Goal: Information Seeking & Learning: Check status

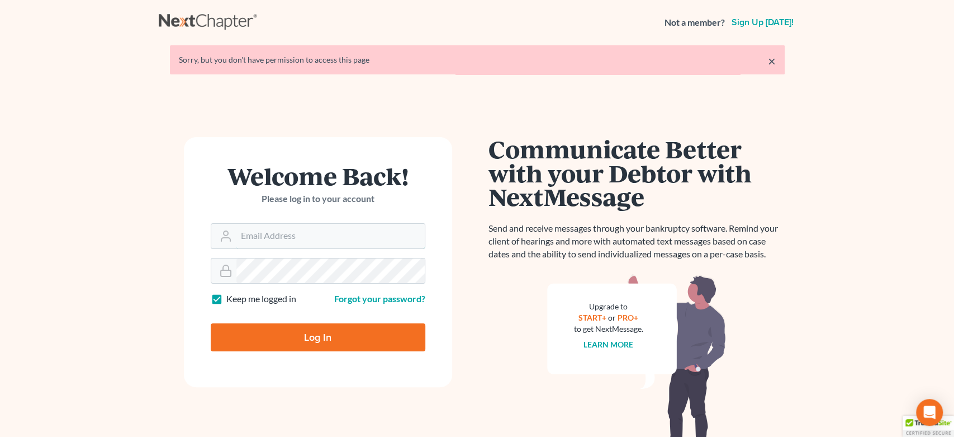
type input "[EMAIL_ADDRESS][DOMAIN_NAME]"
click at [336, 352] on form "Welcome Back! Please log in to your account Email Address legalstaff@harnagelaw…" at bounding box center [318, 262] width 268 height 250
click at [319, 311] on form "Welcome Back! Please log in to your account Email Address legalstaff@harnagelaw…" at bounding box center [318, 262] width 268 height 250
click at [310, 332] on input "Log In" at bounding box center [318, 337] width 215 height 28
type input "Thinking..."
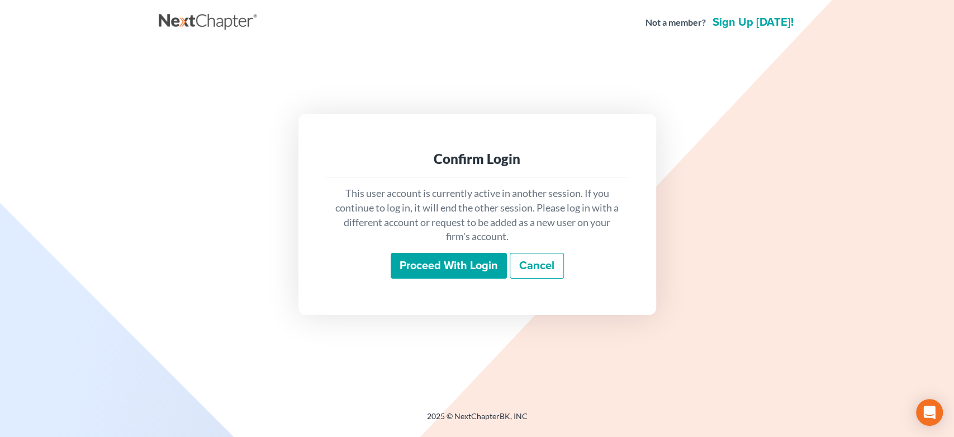
click at [427, 271] on input "Proceed with login" at bounding box center [449, 266] width 116 height 26
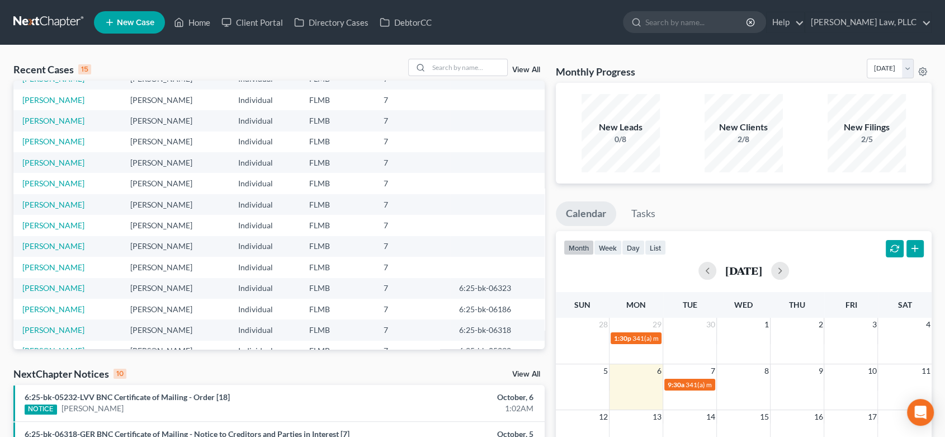
scroll to position [76, 0]
drag, startPoint x: 522, startPoint y: 376, endPoint x: 514, endPoint y: 378, distance: 8.7
click at [522, 376] on link "View All" at bounding box center [526, 374] width 28 height 8
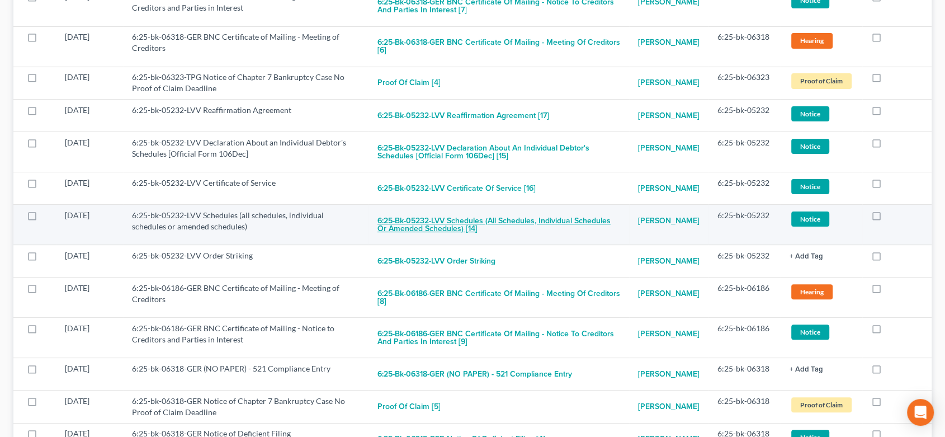
scroll to position [226, 0]
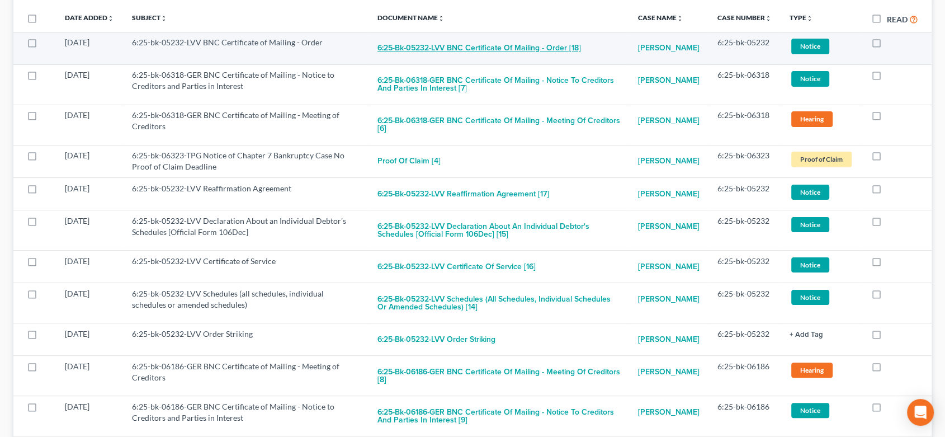
click at [460, 41] on button "6:25-bk-05232-LVV BNC Certificate of Mailing - Order [18]" at bounding box center [479, 48] width 204 height 22
checkbox input "true"
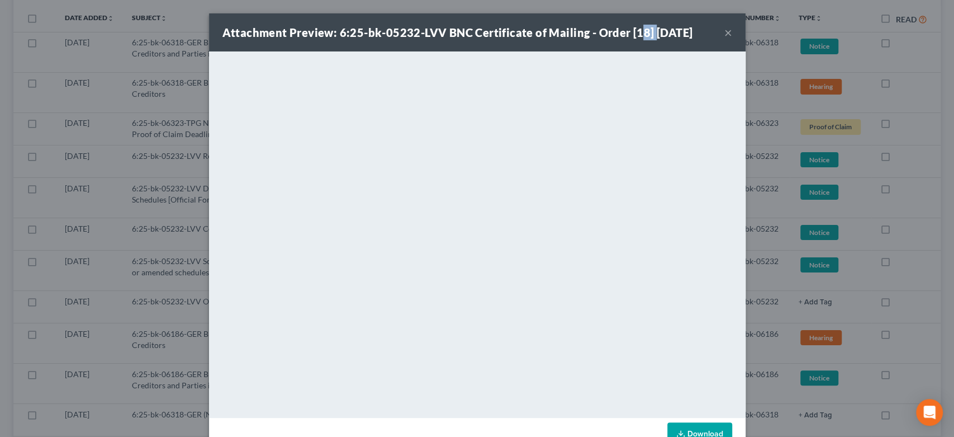
drag, startPoint x: 637, startPoint y: 36, endPoint x: 642, endPoint y: 35, distance: 5.6
click at [645, 35] on strong "Attachment Preview: 6:25-bk-05232-LVV BNC Certificate of Mailing - Order [18] 1…" at bounding box center [458, 32] width 471 height 13
click at [649, 31] on strong "Attachment Preview: 6:25-bk-05232-LVV BNC Certificate of Mailing - Order [18] 1…" at bounding box center [458, 32] width 471 height 13
drag, startPoint x: 649, startPoint y: 31, endPoint x: 475, endPoint y: 23, distance: 174.0
click at [475, 23] on div "Attachment Preview: 6:25-bk-05232-LVV BNC Certificate of Mailing - Order [18] 1…" at bounding box center [477, 32] width 537 height 38
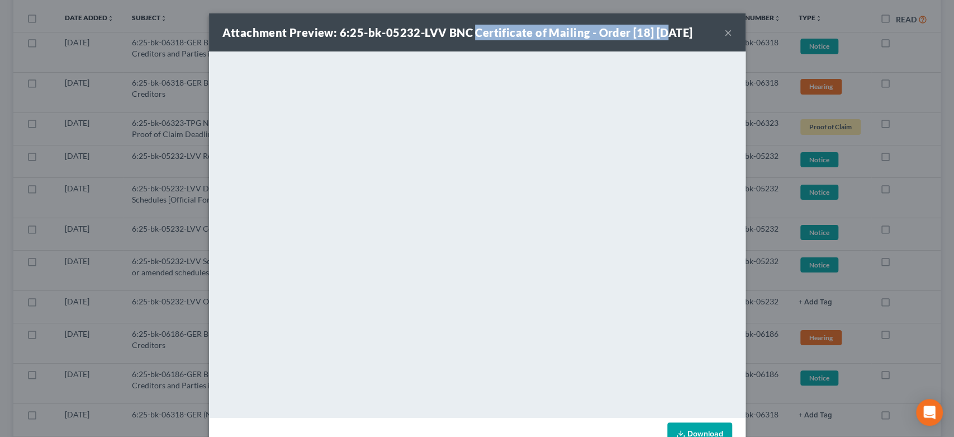
drag, startPoint x: 489, startPoint y: 32, endPoint x: 630, endPoint y: 21, distance: 141.3
click at [625, 21] on div "Attachment Preview: 6:25-bk-05232-LVV BNC Certificate of Mailing - Order [18] 1…" at bounding box center [477, 32] width 537 height 38
click at [644, 47] on div "Attachment Preview: 6:25-bk-05232-LVV BNC Certificate of Mailing - Order [18] 1…" at bounding box center [477, 32] width 537 height 38
click at [620, 32] on strong "Attachment Preview: 6:25-bk-05232-LVV BNC Certificate of Mailing - Order [18] 1…" at bounding box center [458, 32] width 471 height 13
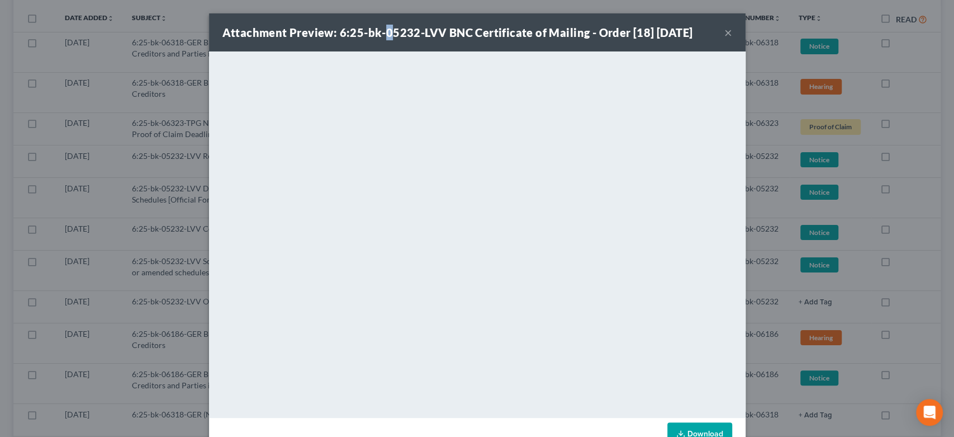
drag, startPoint x: 384, startPoint y: 18, endPoint x: 420, endPoint y: 29, distance: 38.3
click at [386, 18] on div "Attachment Preview: 6:25-bk-05232-LVV BNC Certificate of Mailing - Order [18] 1…" at bounding box center [477, 32] width 537 height 38
drag, startPoint x: 645, startPoint y: 34, endPoint x: 479, endPoint y: 22, distance: 166.5
click at [464, 22] on div "Attachment Preview: 6:25-bk-05232-LVV BNC Certificate of Mailing - Order [18] 1…" at bounding box center [477, 32] width 537 height 38
copy strong "Certificate of Mailing - Order [18]"
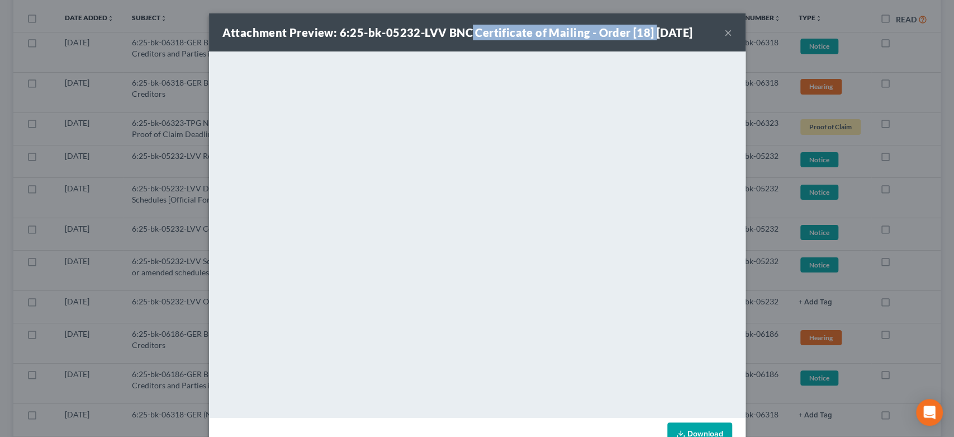
click at [725, 33] on button "×" at bounding box center [729, 32] width 8 height 13
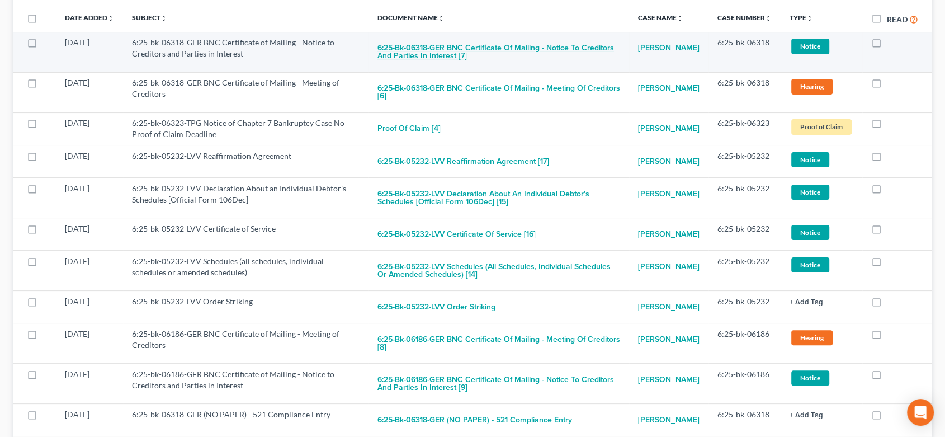
click at [470, 42] on button "6:25-bk-06318-GER BNC Certificate of Mailing - Notice to Creditors and Parties …" at bounding box center [498, 52] width 243 height 30
checkbox input "true"
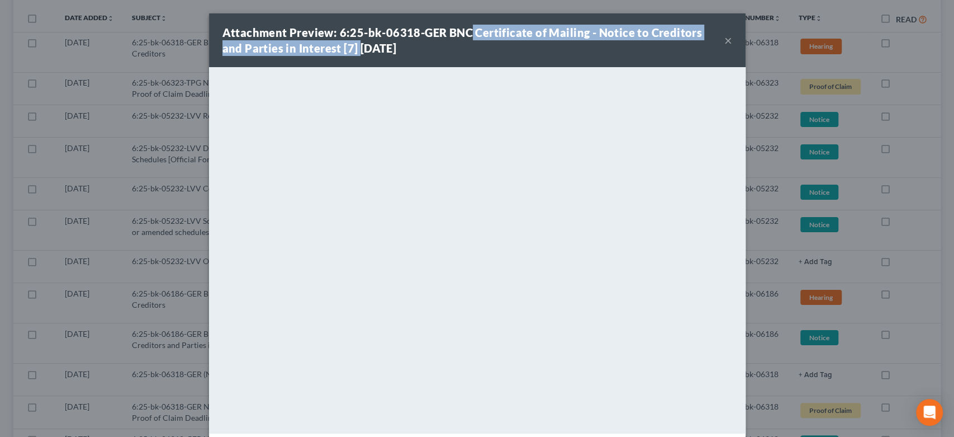
drag, startPoint x: 464, startPoint y: 30, endPoint x: 330, endPoint y: 53, distance: 136.1
click at [330, 53] on strong "Attachment Preview: 6:25-bk-06318-GER BNC Certificate of Mailing - Notice to Cr…" at bounding box center [463, 40] width 480 height 29
copy strong "Certificate of Mailing - Notice to Creditors and Parties in Interest [7]"
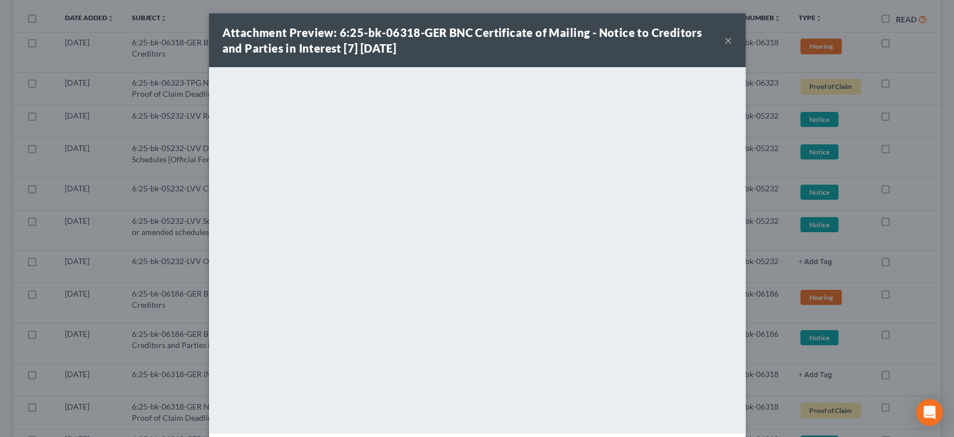
click at [730, 43] on div "Attachment Preview: 6:25-bk-06318-GER BNC Certificate of Mailing - Notice to Cr…" at bounding box center [477, 40] width 537 height 54
drag, startPoint x: 726, startPoint y: 39, endPoint x: 722, endPoint y: 52, distance: 13.4
click at [726, 39] on button "×" at bounding box center [729, 40] width 8 height 13
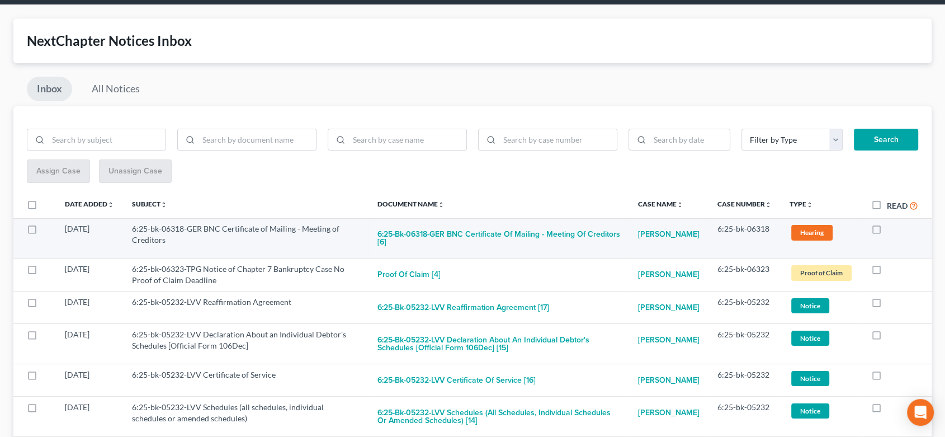
scroll to position [40, 0]
click at [479, 232] on button "6:25-bk-06318-GER BNC Certificate of Mailing - Meeting of Creditors [6]" at bounding box center [498, 238] width 243 height 30
checkbox input "true"
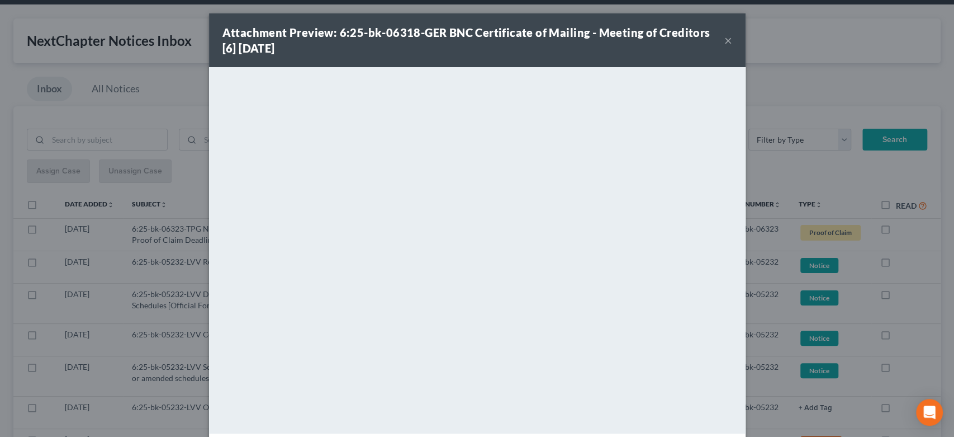
click at [476, 32] on strong "Attachment Preview: 6:25-bk-06318-GER BNC Certificate of Mailing - Meeting of C…" at bounding box center [467, 40] width 488 height 29
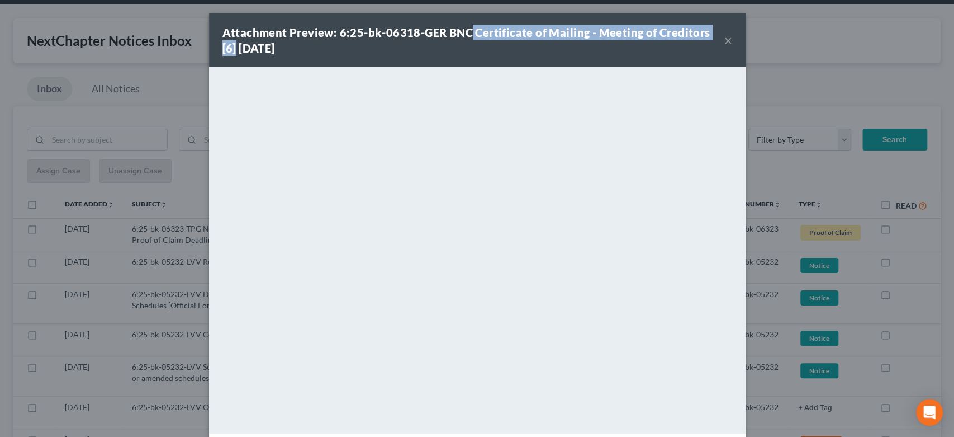
drag, startPoint x: 466, startPoint y: 31, endPoint x: 702, endPoint y: 22, distance: 236.1
click at [715, 20] on div "Attachment Preview: 6:25-bk-06318-GER BNC Certificate of Mailing - Meeting of C…" at bounding box center [477, 40] width 537 height 54
copy strong "Certificate of Mailing - Meeting of Creditors [6]"
drag, startPoint x: 724, startPoint y: 40, endPoint x: 706, endPoint y: 53, distance: 21.9
click at [725, 40] on button "×" at bounding box center [729, 40] width 8 height 13
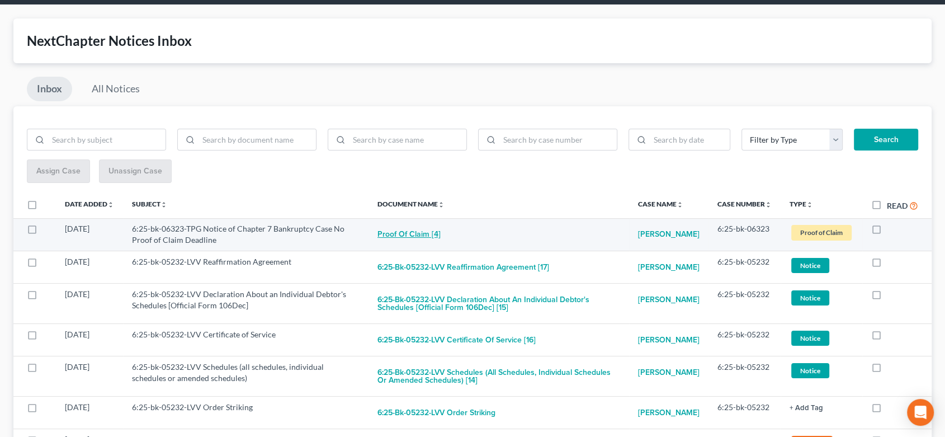
click at [418, 235] on button "Proof of Claim [4]" at bounding box center [408, 234] width 63 height 22
checkbox input "true"
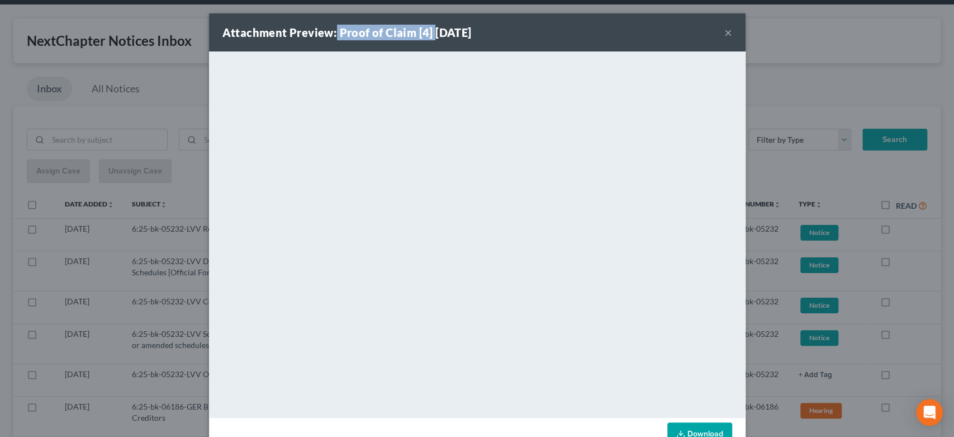
drag, startPoint x: 427, startPoint y: 29, endPoint x: 345, endPoint y: 32, distance: 81.7
click at [331, 34] on strong "Attachment Preview: Proof of Claim [4] 10/04/2025" at bounding box center [347, 32] width 249 height 13
copy strong "Proof of Claim [4]"
click at [727, 36] on div "Attachment Preview: Proof of Claim [4] 10/04/2025 ×" at bounding box center [477, 32] width 537 height 38
click at [725, 34] on button "×" at bounding box center [729, 32] width 8 height 13
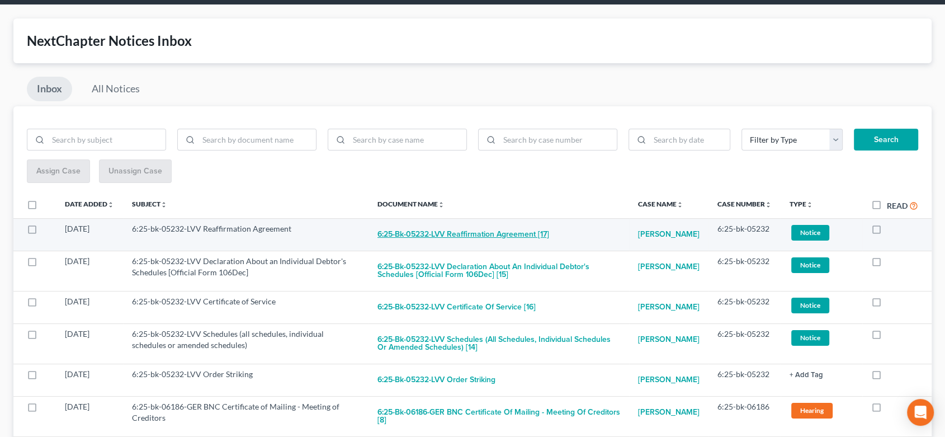
click at [475, 234] on button "6:25-bk-05232-LVV Reaffirmation Agreement [17]" at bounding box center [463, 234] width 172 height 22
checkbox input "true"
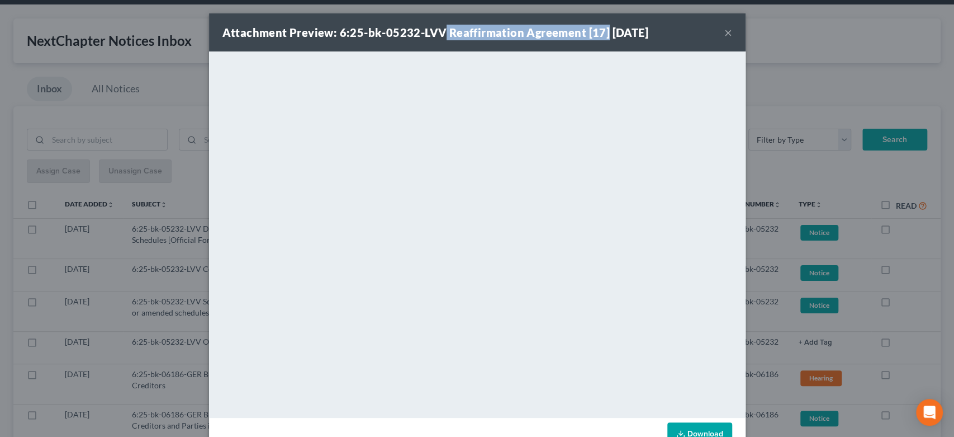
drag, startPoint x: 439, startPoint y: 30, endPoint x: 599, endPoint y: 28, distance: 160.5
click at [599, 28] on strong "Attachment Preview: 6:25-bk-05232-LVV Reaffirmation Agreement [17] 10/03/2025" at bounding box center [436, 32] width 426 height 13
copy strong "Reaffirmation Agreement [17]"
drag, startPoint x: 722, startPoint y: 33, endPoint x: 694, endPoint y: 57, distance: 36.9
click at [725, 33] on button "×" at bounding box center [729, 32] width 8 height 13
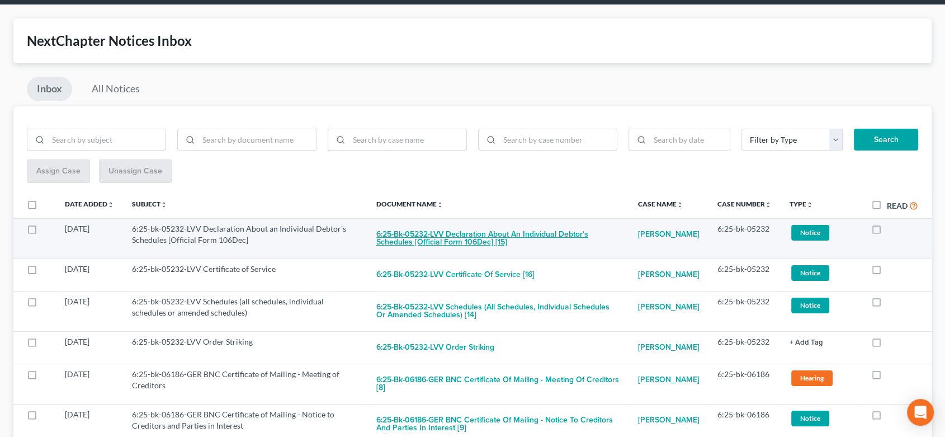
drag, startPoint x: 445, startPoint y: 230, endPoint x: 451, endPoint y: 232, distance: 6.4
click at [451, 232] on button "6:25-bk-05232-LVV Declaration About an Individual Debtor's Schedules [Official …" at bounding box center [498, 238] width 244 height 30
checkbox input "true"
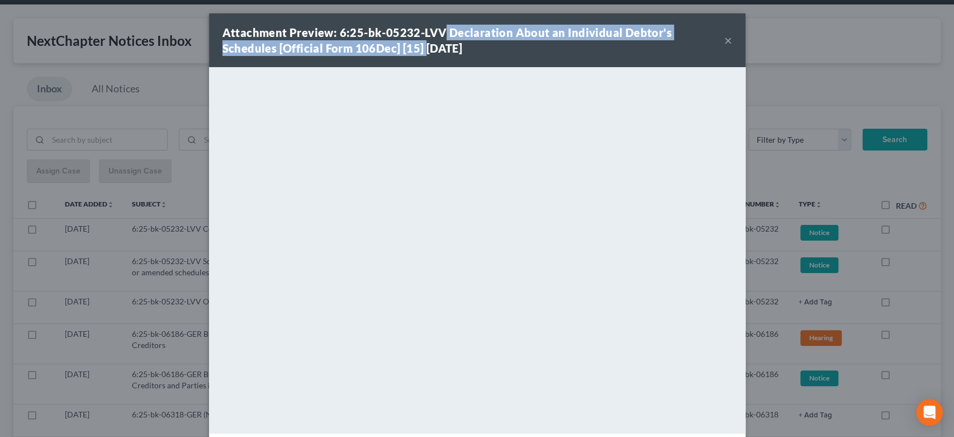
drag, startPoint x: 439, startPoint y: 29, endPoint x: 362, endPoint y: 50, distance: 79.3
click at [362, 50] on strong "Attachment Preview: 6:25-bk-05232-LVV Declaration About an Individual Debtor's …" at bounding box center [448, 40] width 450 height 29
copy strong "Declaration About an Individual Debtor's Schedules [Official Form 106Dec] [15]"
click at [726, 39] on button "×" at bounding box center [729, 40] width 8 height 13
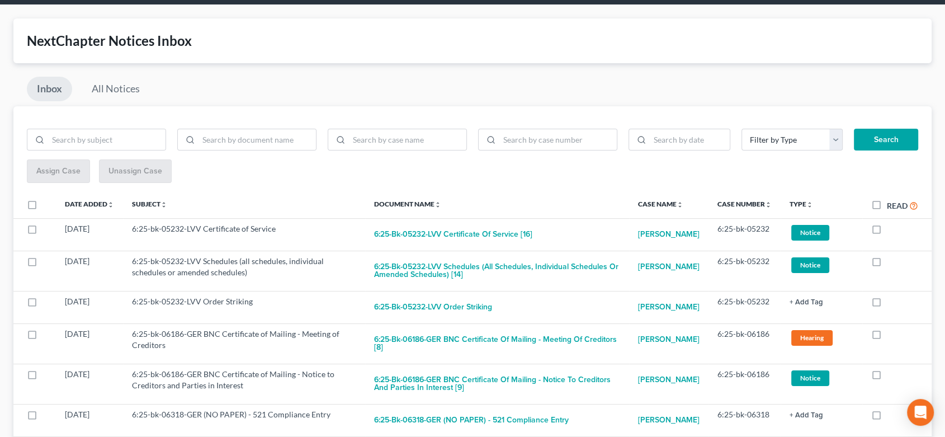
click at [495, 205] on th "Document Name unfold_more expand_more expand_less" at bounding box center [497, 205] width 264 height 26
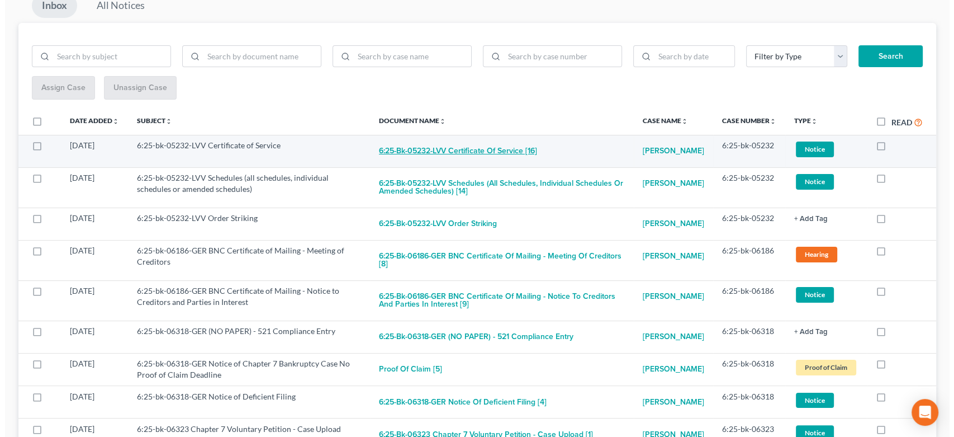
scroll to position [102, 0]
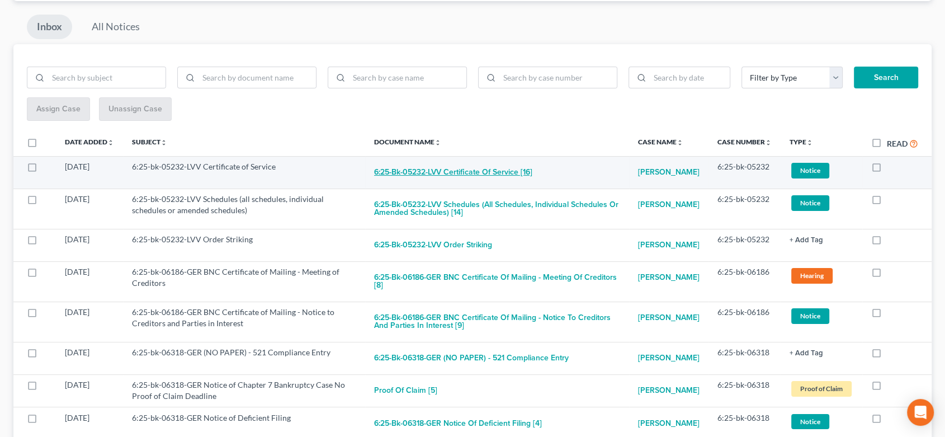
click at [469, 172] on button "6:25-bk-05232-LVV Certificate of Service [16]" at bounding box center [453, 172] width 158 height 22
checkbox input "true"
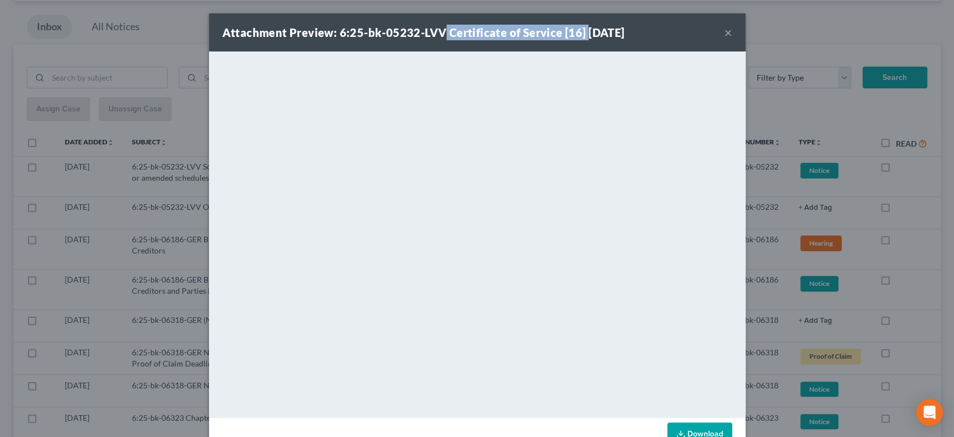
drag, startPoint x: 437, startPoint y: 32, endPoint x: 577, endPoint y: 31, distance: 139.8
click at [578, 30] on strong "Attachment Preview: 6:25-bk-05232-LVV Certificate of Service [16] 10/03/2025" at bounding box center [424, 32] width 403 height 13
copy strong "Certificate of Service [16]"
click at [715, 33] on div "Attachment Preview: 6:25-bk-05232-LVV Certificate of Service [16] 10/03/2025 ×" at bounding box center [477, 32] width 537 height 38
drag, startPoint x: 722, startPoint y: 35, endPoint x: 717, endPoint y: 41, distance: 8.4
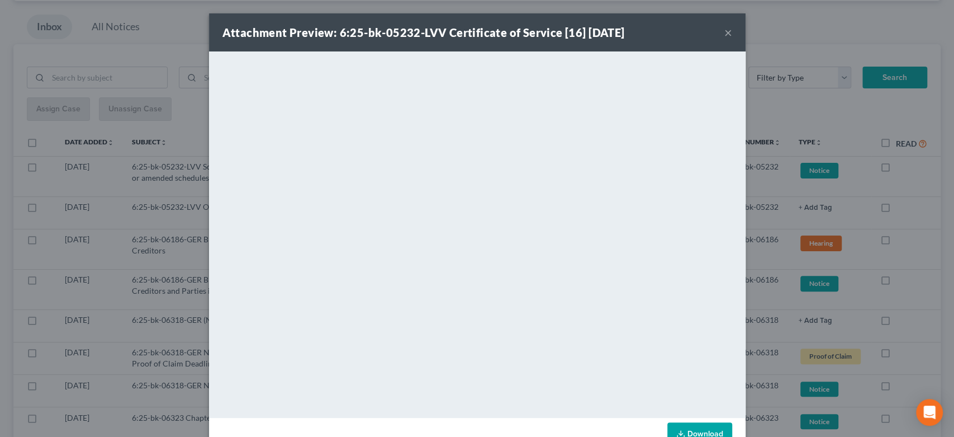
click at [725, 35] on button "×" at bounding box center [729, 32] width 8 height 13
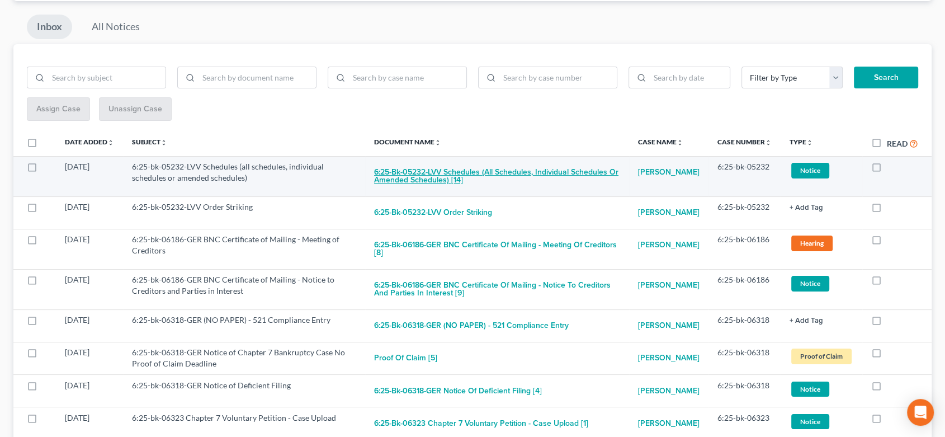
click at [465, 175] on button "6:25-bk-05232-LVV Schedules (all schedules, individual schedules or amended sch…" at bounding box center [497, 176] width 246 height 30
checkbox input "true"
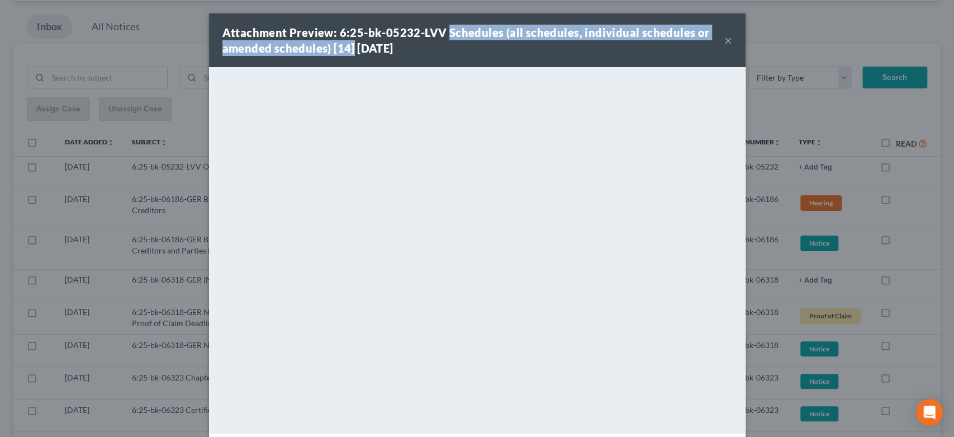
drag, startPoint x: 348, startPoint y: 52, endPoint x: 441, endPoint y: 30, distance: 95.5
click at [441, 30] on strong "Attachment Preview: 6:25-bk-05232-LVV Schedules (all schedules, individual sche…" at bounding box center [467, 40] width 488 height 29
copy strong "Schedules (all schedules, individual schedules or amended schedules) [14]"
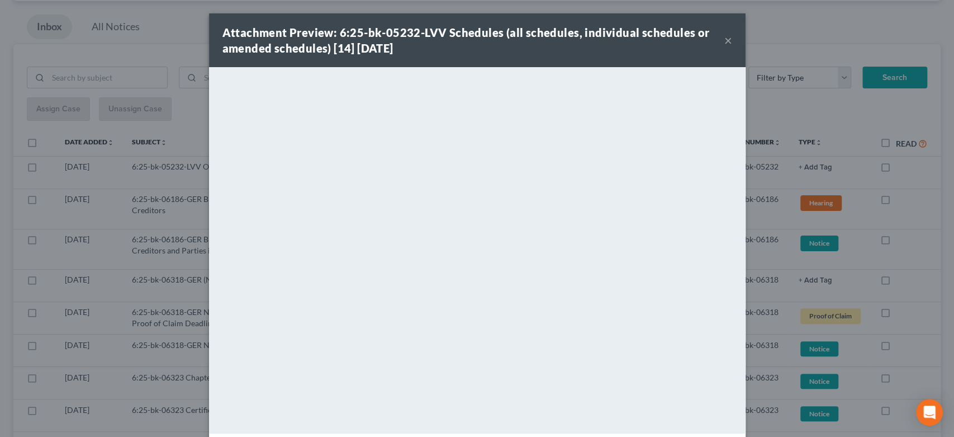
drag, startPoint x: 729, startPoint y: 44, endPoint x: 722, endPoint y: 44, distance: 6.7
click at [727, 44] on div "Attachment Preview: 6:25-bk-05232-LVV Schedules (all schedules, individual sche…" at bounding box center [477, 40] width 537 height 54
click at [725, 41] on button "×" at bounding box center [729, 40] width 8 height 13
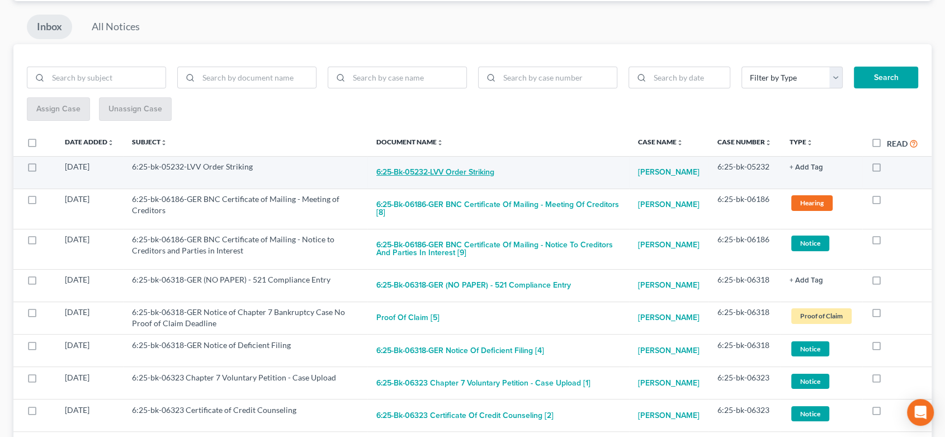
click at [455, 169] on button "6:25-bk-05232-LVV Order Striking" at bounding box center [435, 172] width 118 height 22
checkbox input "true"
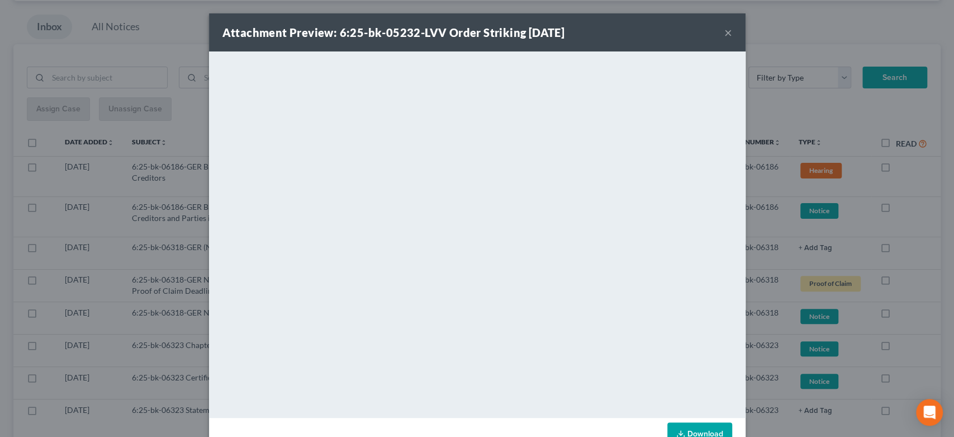
drag, startPoint x: 437, startPoint y: 29, endPoint x: 613, endPoint y: 33, distance: 176.2
click at [613, 33] on div "Attachment Preview: 6:25-bk-05232-LVV Order Striking 10/03/2025 ×" at bounding box center [477, 32] width 537 height 38
click at [725, 35] on button "×" at bounding box center [729, 32] width 8 height 13
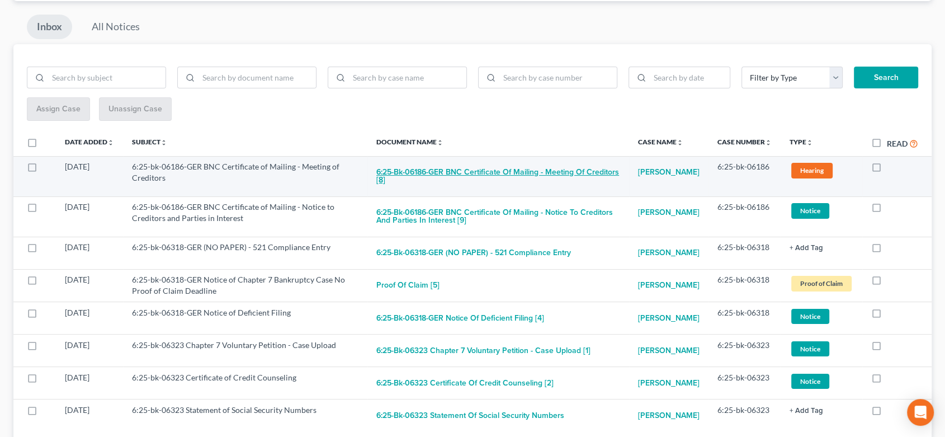
click at [452, 173] on button "6:25-bk-06186-GER BNC Certificate of Mailing - Meeting of Creditors [8]" at bounding box center [498, 176] width 244 height 30
checkbox input "true"
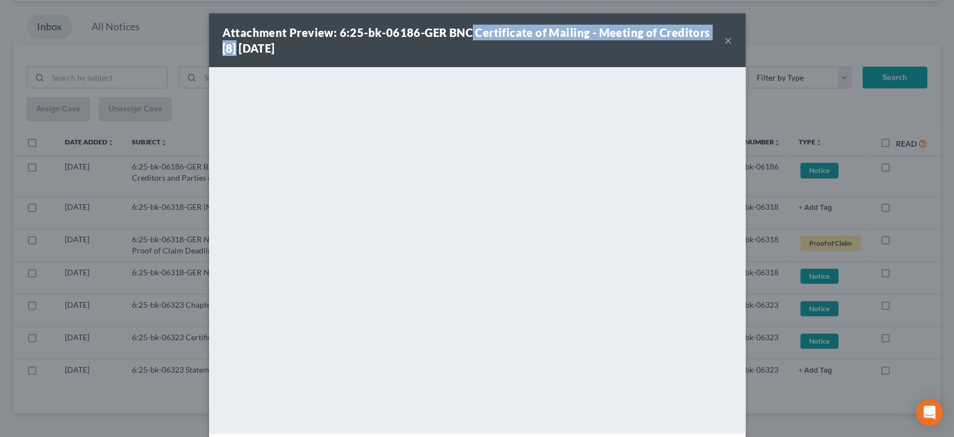
drag, startPoint x: 465, startPoint y: 31, endPoint x: 682, endPoint y: 25, distance: 217.0
click at [716, 25] on div "Attachment Preview: 6:25-bk-06186-GER BNC Certificate of Mailing - Meeting of C…" at bounding box center [474, 40] width 502 height 31
copy strong "Certificate of Mailing - Meeting of Creditors [8]"
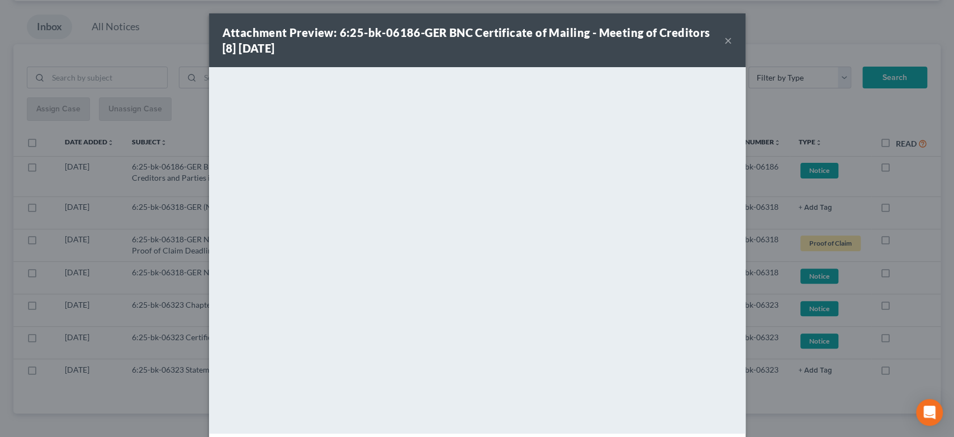
click at [728, 44] on div "Attachment Preview: 6:25-bk-06186-GER BNC Certificate of Mailing - Meeting of C…" at bounding box center [477, 40] width 537 height 54
click at [711, 40] on div "Attachment Preview: 6:25-bk-06186-GER BNC Certificate of Mailing - Meeting of C…" at bounding box center [474, 40] width 502 height 31
drag, startPoint x: 725, startPoint y: 40, endPoint x: 725, endPoint y: 50, distance: 9.5
click at [725, 41] on button "×" at bounding box center [729, 40] width 8 height 13
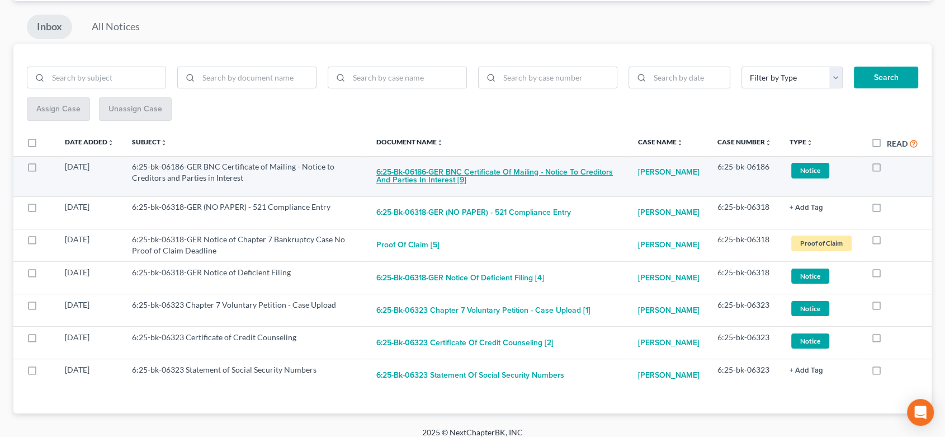
click at [549, 178] on button "6:25-bk-06186-GER BNC Certificate of Mailing - Notice to Creditors and Parties …" at bounding box center [498, 176] width 244 height 30
checkbox input "true"
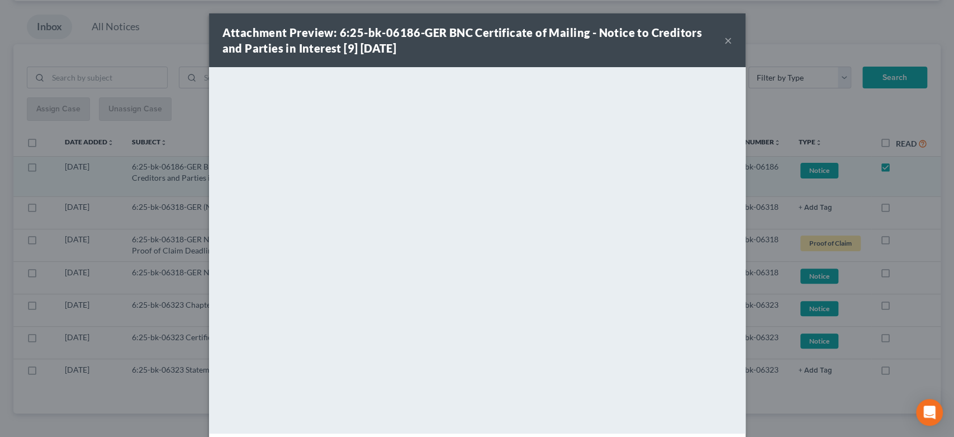
scroll to position [94, 0]
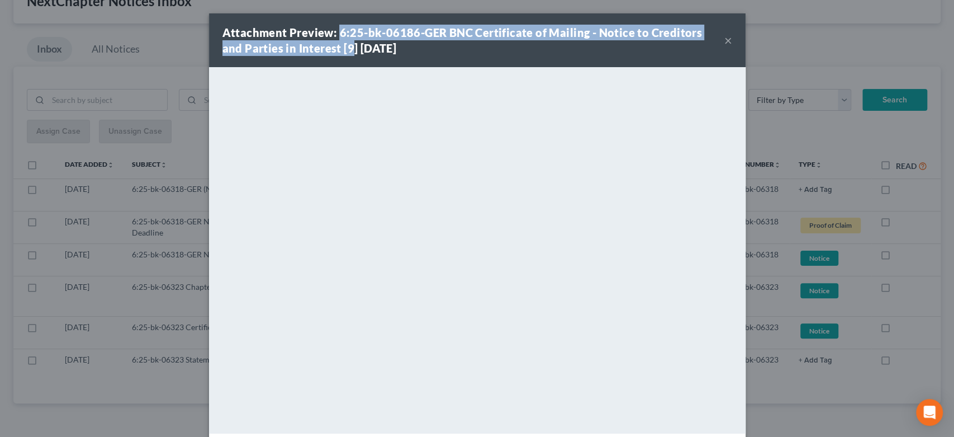
drag, startPoint x: 325, startPoint y: 48, endPoint x: 331, endPoint y: 26, distance: 23.1
click at [333, 25] on div "Attachment Preview: 6:25-bk-06186-GER BNC Certificate of Mailing - Notice to Cr…" at bounding box center [474, 40] width 502 height 31
drag, startPoint x: 322, startPoint y: 49, endPoint x: 469, endPoint y: 34, distance: 147.8
click at [469, 34] on strong "Attachment Preview: 6:25-bk-06186-GER BNC Certificate of Mailing - Notice to Cr…" at bounding box center [463, 40] width 480 height 29
copy strong "Certificate of Mailing - Notice to Creditors and Parties in Interest [9]"
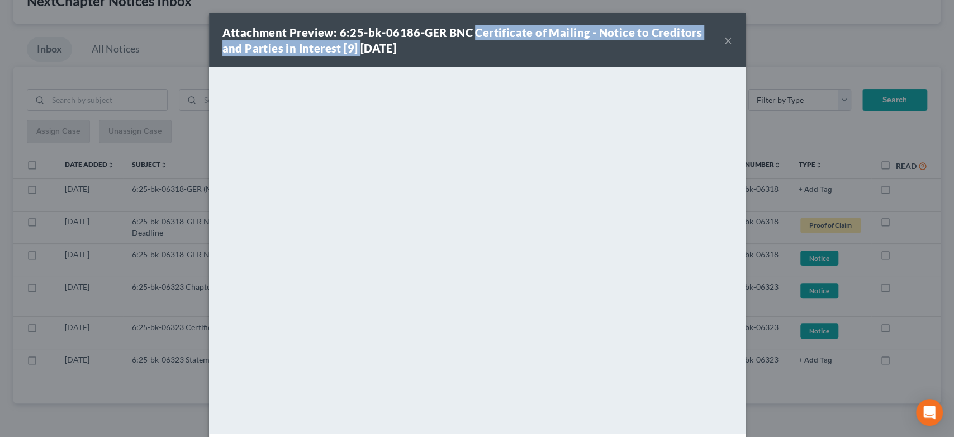
click at [725, 47] on button "×" at bounding box center [729, 40] width 8 height 13
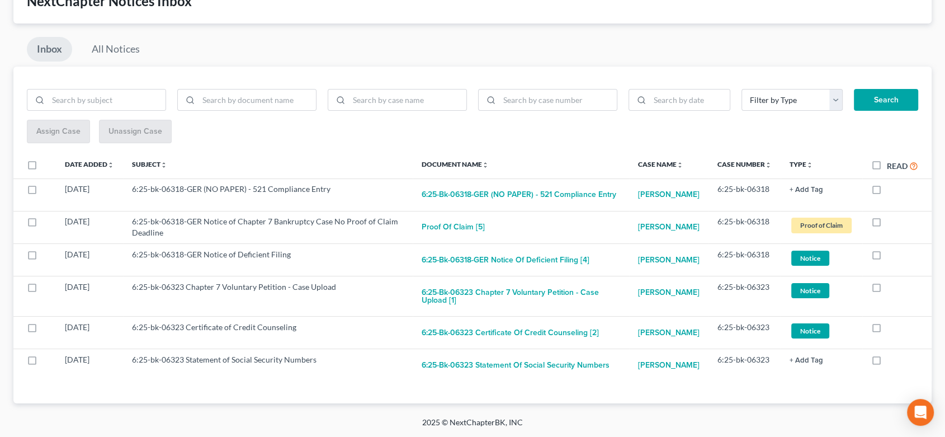
click at [724, 40] on div at bounding box center [472, 218] width 945 height 437
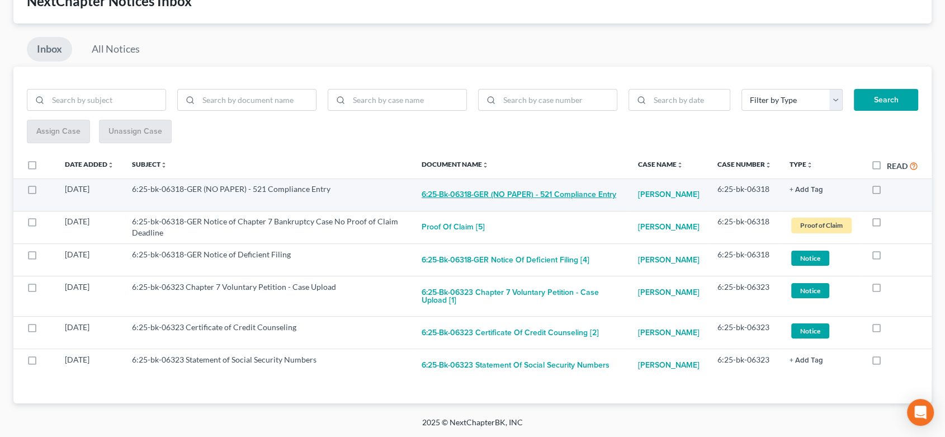
click at [501, 185] on button "6:25-bk-06318-GER (NO PAPER) - 521 Compliance Entry" at bounding box center [519, 194] width 195 height 22
checkbox input "true"
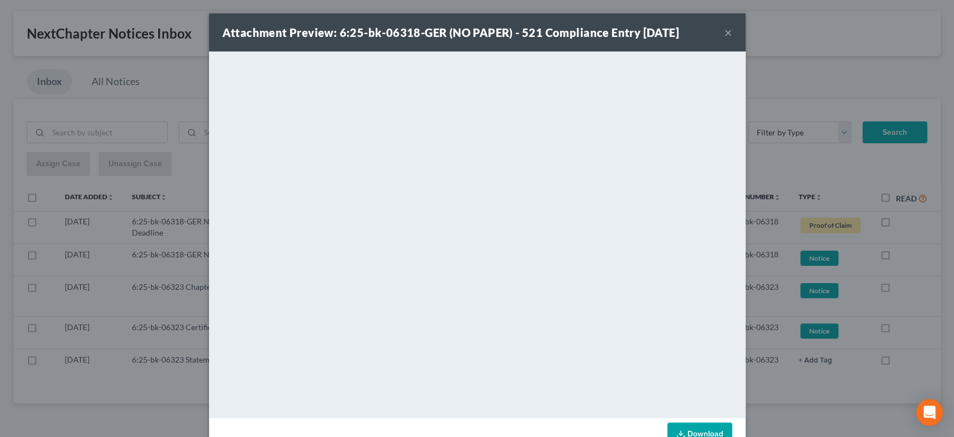
scroll to position [63, 0]
drag, startPoint x: 514, startPoint y: 30, endPoint x: 616, endPoint y: 34, distance: 102.4
click at [630, 32] on strong "Attachment Preview: 6:25-bk-06318-GER (NO PAPER) - 521 Compliance Entry 10/02/2…" at bounding box center [451, 32] width 457 height 13
click at [717, 37] on div "Attachment Preview: 6:25-bk-06318-GER (NO PAPER) - 521 Compliance Entry 10/02/2…" at bounding box center [477, 32] width 537 height 38
click at [725, 33] on button "×" at bounding box center [729, 32] width 8 height 13
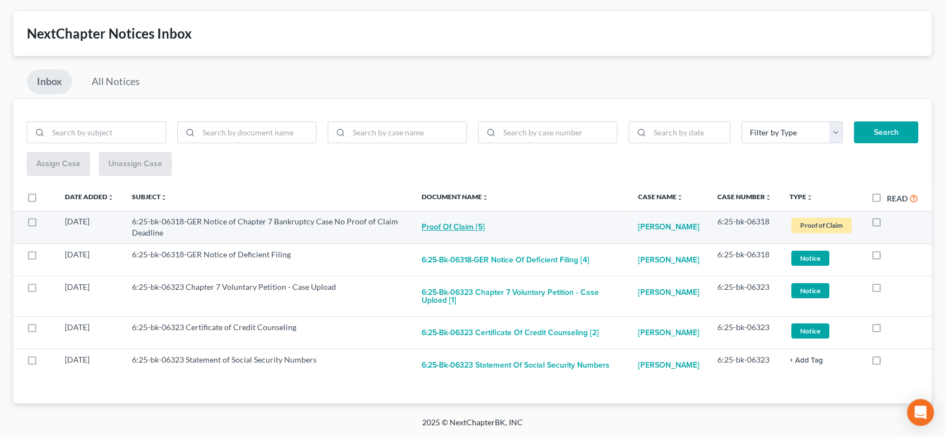
click at [464, 216] on button "Proof of Claim [5]" at bounding box center [453, 227] width 63 height 22
checkbox input "true"
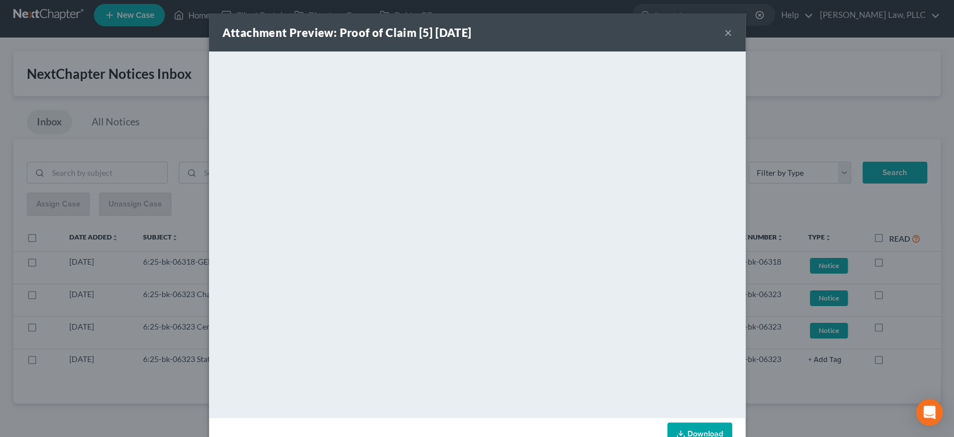
scroll to position [6, 0]
click at [420, 34] on strong "Attachment Preview: Proof of Claim [5] 10/02/2025" at bounding box center [347, 32] width 249 height 13
drag, startPoint x: 430, startPoint y: 32, endPoint x: 335, endPoint y: 30, distance: 95.1
click at [335, 30] on strong "Attachment Preview: Proof of Claim [5] 10/02/2025" at bounding box center [347, 32] width 249 height 13
click at [725, 31] on button "×" at bounding box center [729, 32] width 8 height 13
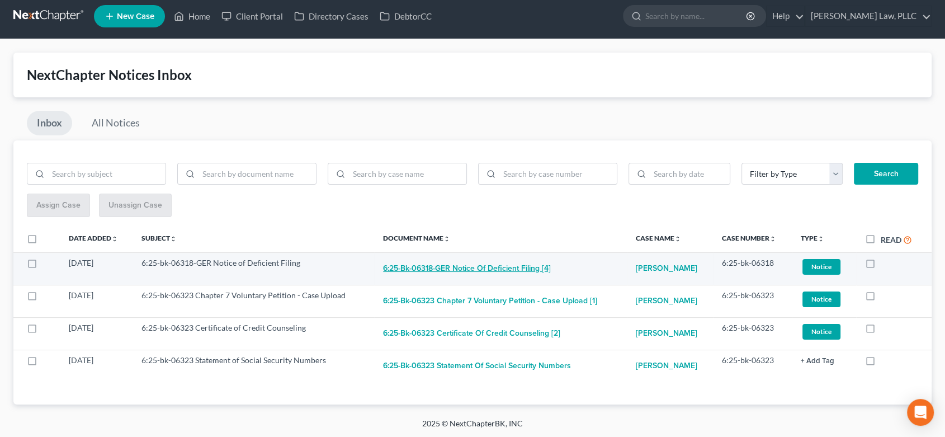
click at [497, 262] on button "6:25-bk-06318-GER Notice of Deficient Filing [4]" at bounding box center [467, 268] width 168 height 22
checkbox input "true"
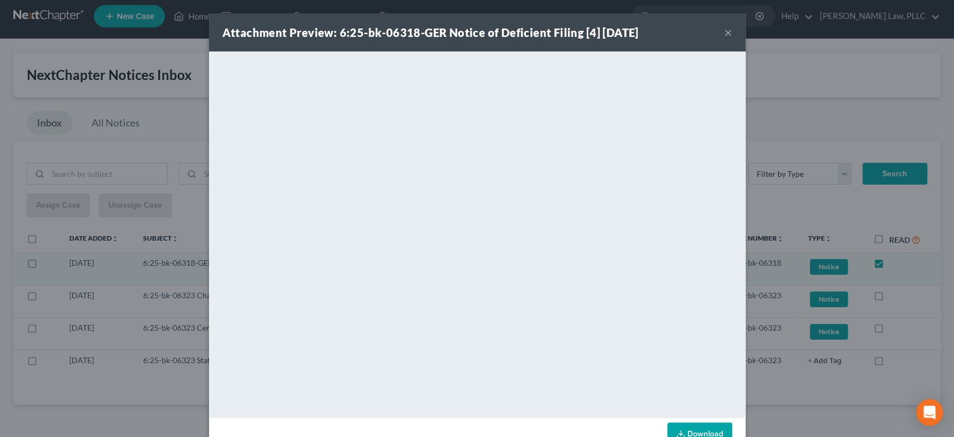
scroll to position [0, 0]
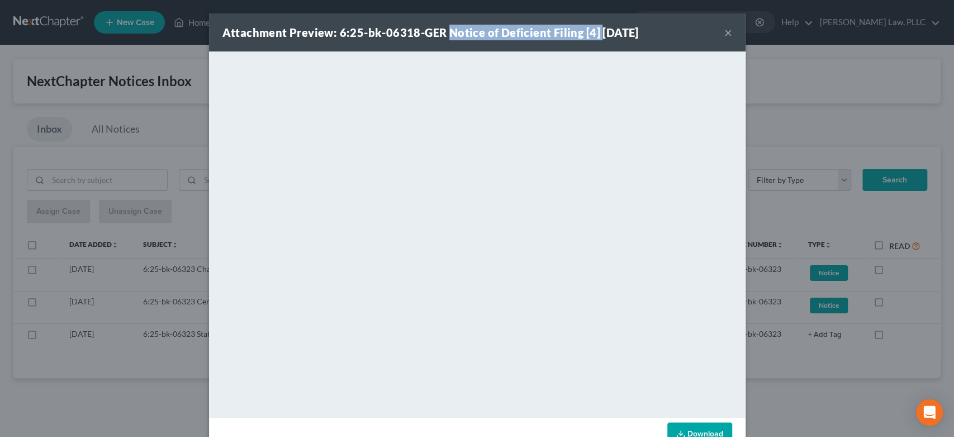
drag, startPoint x: 442, startPoint y: 30, endPoint x: 592, endPoint y: 32, distance: 150.4
click at [592, 32] on strong "Attachment Preview: 6:25-bk-06318-GER Notice of Deficient Filing [4] 10/02/2025" at bounding box center [431, 32] width 417 height 13
click at [726, 33] on button "×" at bounding box center [729, 32] width 8 height 13
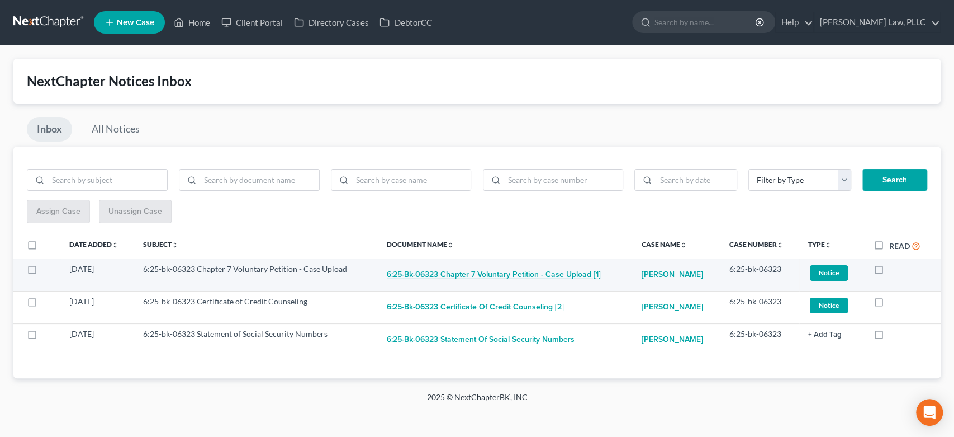
click at [503, 275] on button "6:25-bk-06323 Chapter 7 Voluntary Petition - Case Upload [1]" at bounding box center [494, 274] width 214 height 22
checkbox input "true"
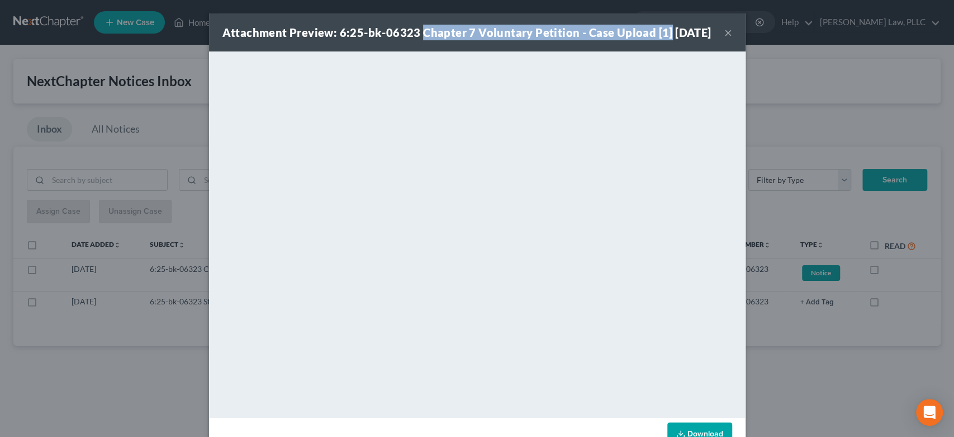
drag, startPoint x: 414, startPoint y: 34, endPoint x: 656, endPoint y: 28, distance: 242.2
click at [662, 30] on div "Attachment Preview: 6:25-bk-06323 Chapter 7 Voluntary Petition - Case Upload [1…" at bounding box center [467, 33] width 489 height 16
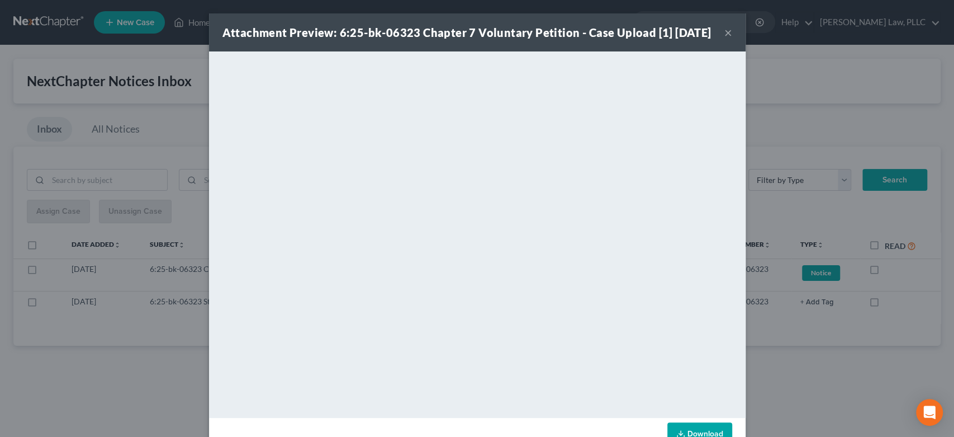
click at [726, 48] on div "Attachment Preview: 6:25-bk-06323 Chapter 7 Voluntary Petition - Case Upload [1…" at bounding box center [477, 32] width 537 height 38
click at [725, 39] on button "×" at bounding box center [729, 32] width 8 height 13
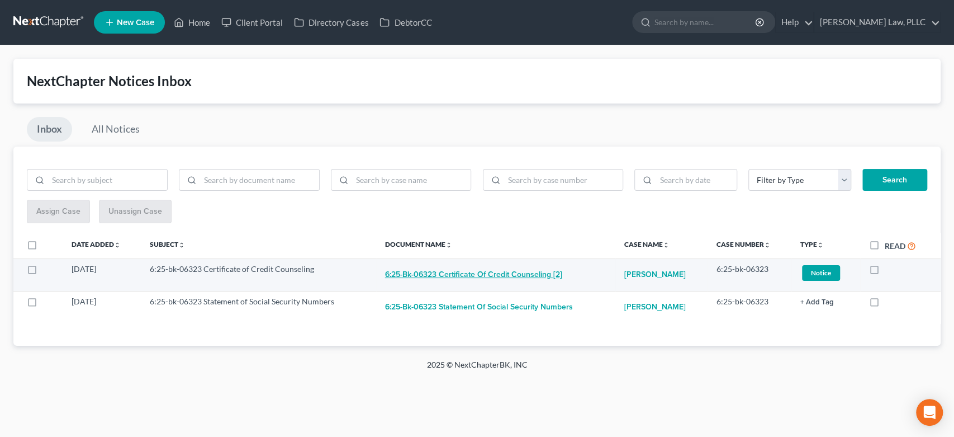
click at [499, 273] on button "6:25-bk-06323 Certificate of Credit Counseling [2]" at bounding box center [473, 274] width 177 height 22
checkbox input "true"
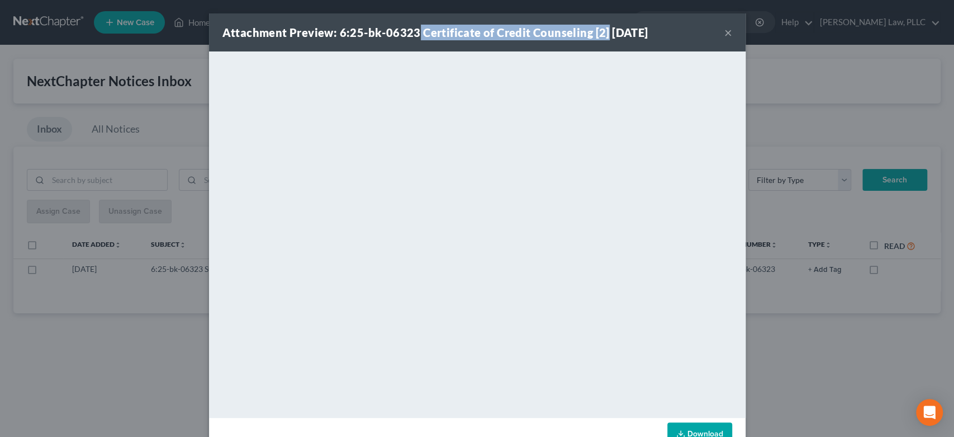
drag, startPoint x: 596, startPoint y: 34, endPoint x: 443, endPoint y: 33, distance: 152.6
click at [414, 23] on div "Attachment Preview: 6:25-bk-06323 Certificate of Credit Counseling [2] 10/02/20…" at bounding box center [477, 32] width 537 height 38
click at [725, 33] on div "Attachment Preview: 6:25-bk-06323 Certificate of Credit Counseling [2] 10/02/20…" at bounding box center [477, 32] width 537 height 38
click at [725, 33] on button "×" at bounding box center [729, 32] width 8 height 13
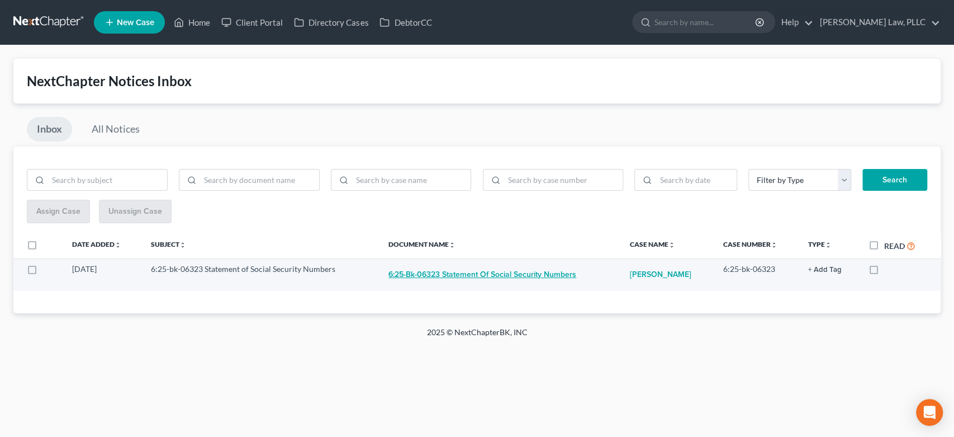
click at [516, 273] on button "6:25-bk-06323 Statement of Social Security Numbers" at bounding box center [483, 274] width 188 height 22
checkbox input "true"
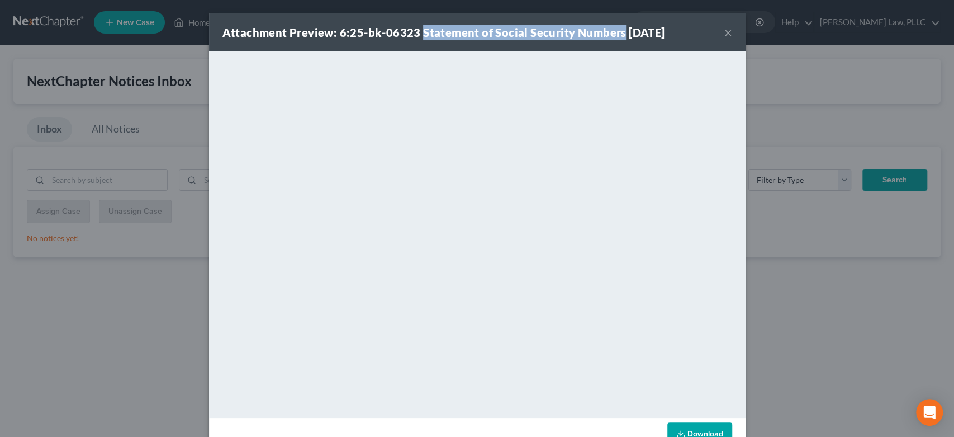
drag, startPoint x: 414, startPoint y: 30, endPoint x: 590, endPoint y: 24, distance: 176.2
click at [616, 28] on strong "Attachment Preview: 6:25-bk-06323 Statement of Social Security Numbers 10/02/20…" at bounding box center [444, 32] width 443 height 13
click at [725, 30] on button "×" at bounding box center [729, 32] width 8 height 13
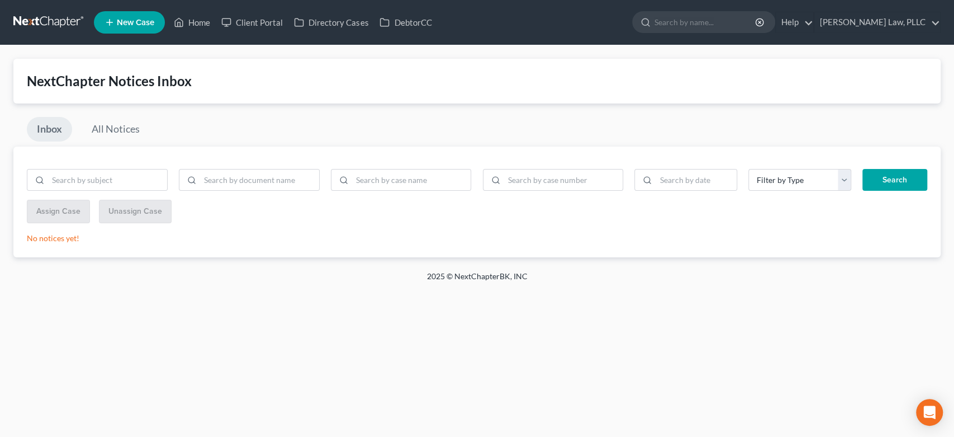
click at [42, 32] on link at bounding box center [49, 22] width 72 height 20
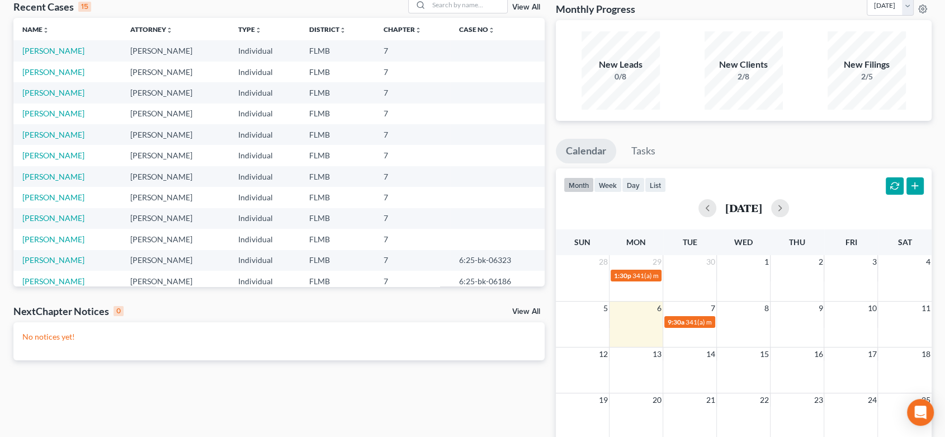
scroll to position [209, 0]
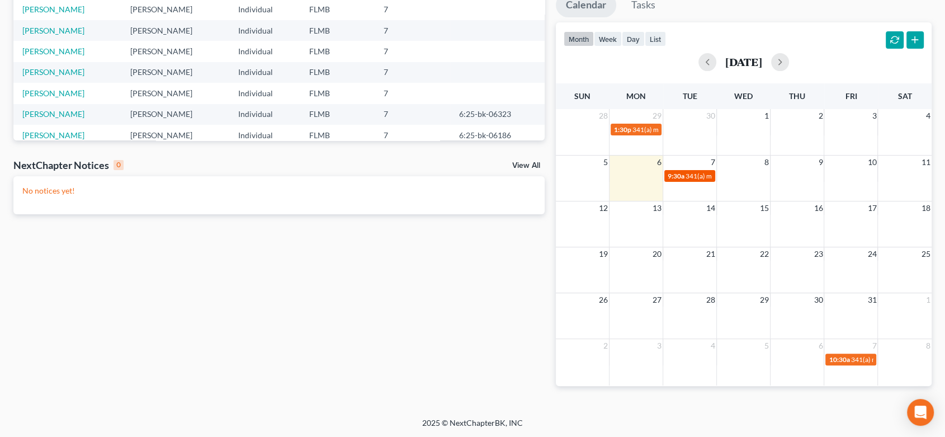
click at [679, 181] on link "9:30a 341(a) meeting for Kimberly Bartosic" at bounding box center [689, 176] width 51 height 12
select select "Days"
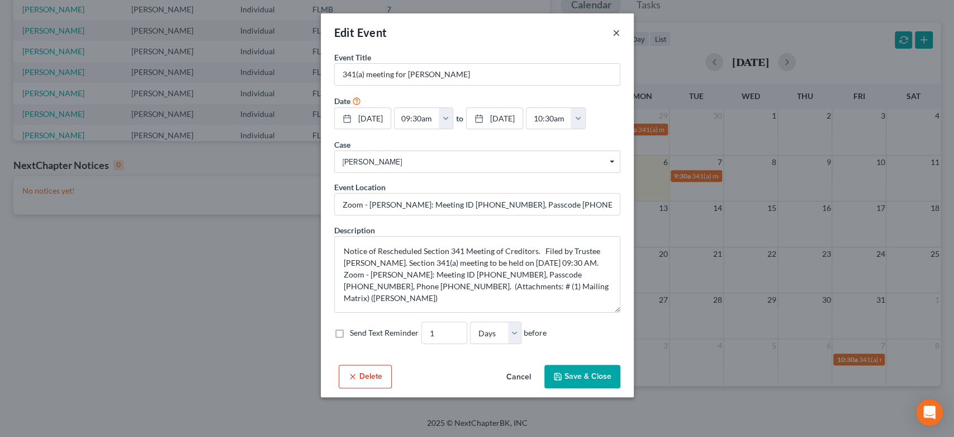
click at [621, 30] on div "Edit Event ×" at bounding box center [477, 32] width 313 height 38
click at [613, 34] on button "×" at bounding box center [617, 32] width 8 height 13
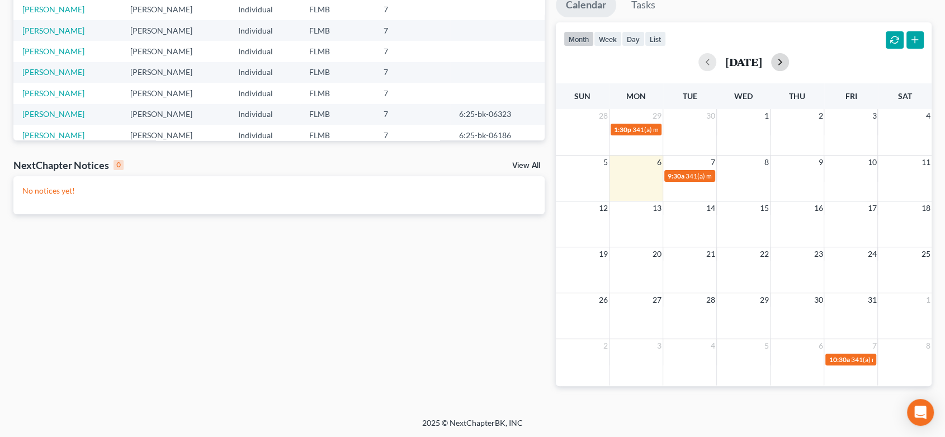
click at [789, 60] on button "button" at bounding box center [780, 62] width 18 height 18
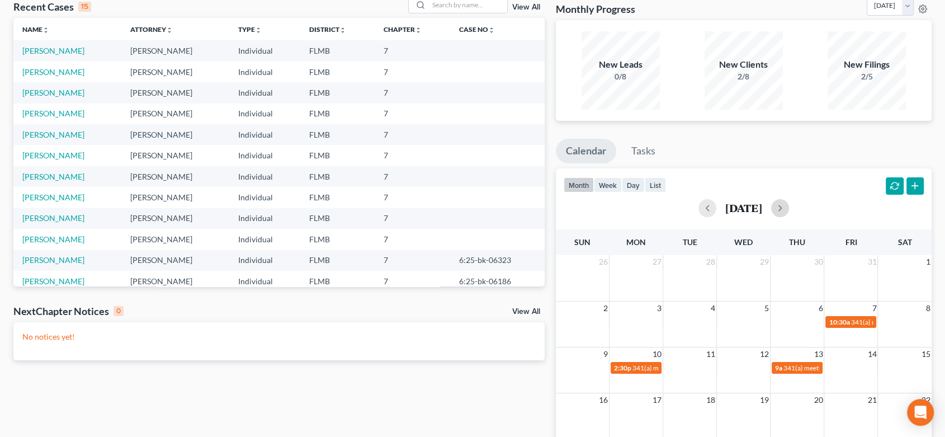
scroll to position [84, 0]
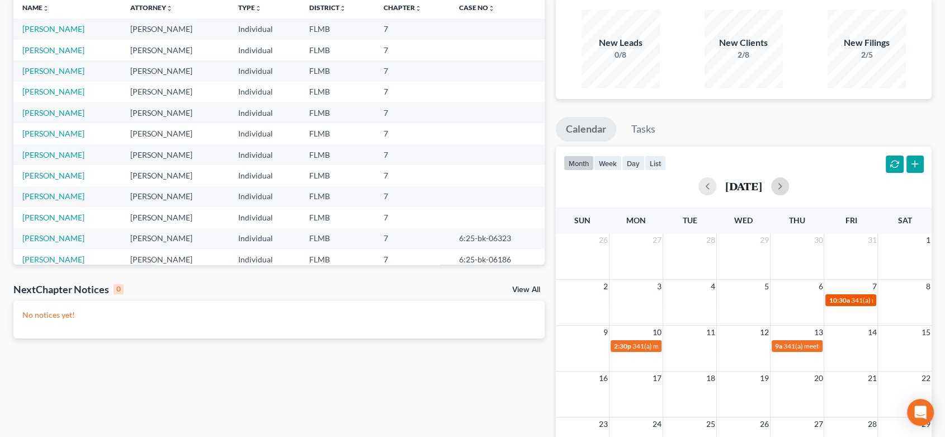
click at [840, 297] on span "10:30a" at bounding box center [839, 300] width 21 height 8
select select "Days"
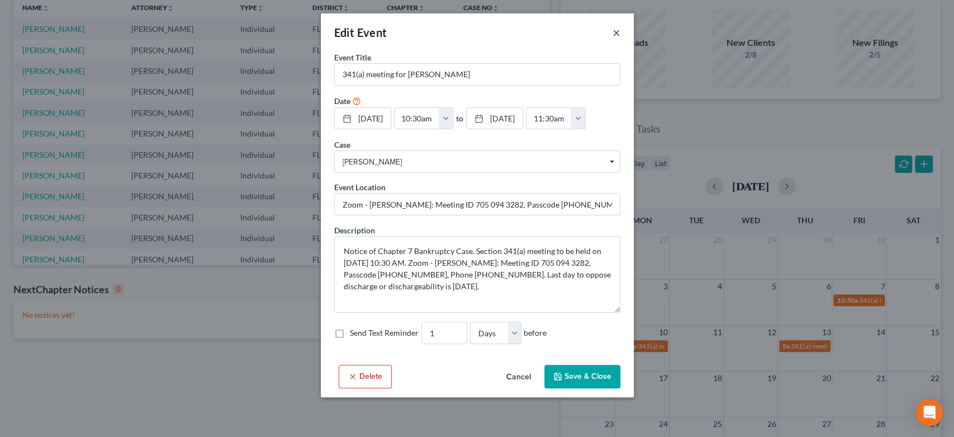
click at [619, 32] on button "×" at bounding box center [617, 32] width 8 height 13
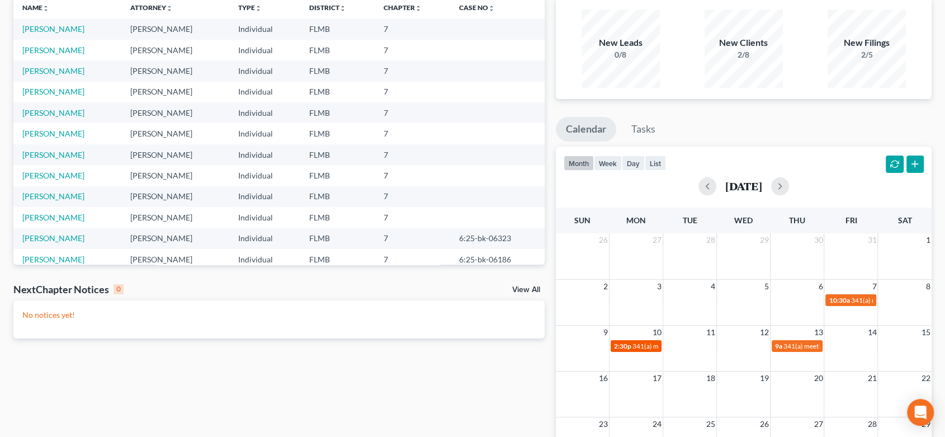
click at [649, 347] on span "341(a) meeting for Henry Rivera" at bounding box center [686, 346] width 108 height 8
select select "Days"
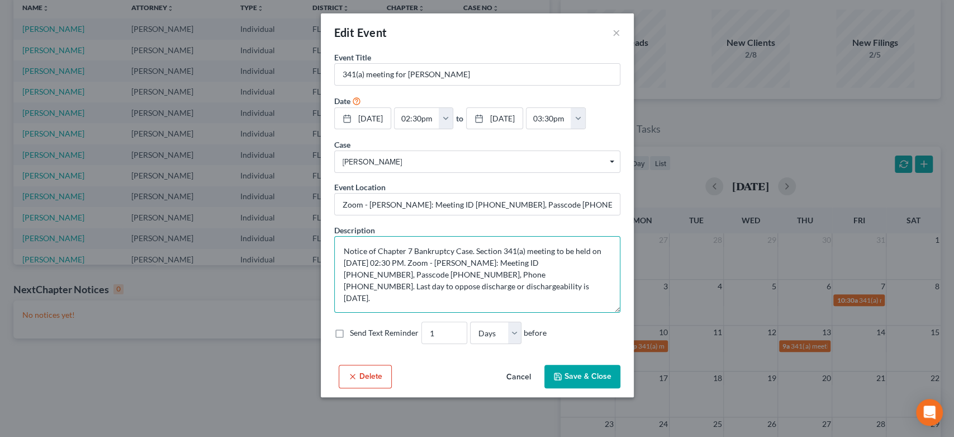
drag, startPoint x: 480, startPoint y: 319, endPoint x: 304, endPoint y: 266, distance: 184.0
click at [304, 266] on div "Edit Event × Event Title * 341(a) meeting for Henry Rivera Date 11/10/2025 clos…" at bounding box center [477, 218] width 954 height 437
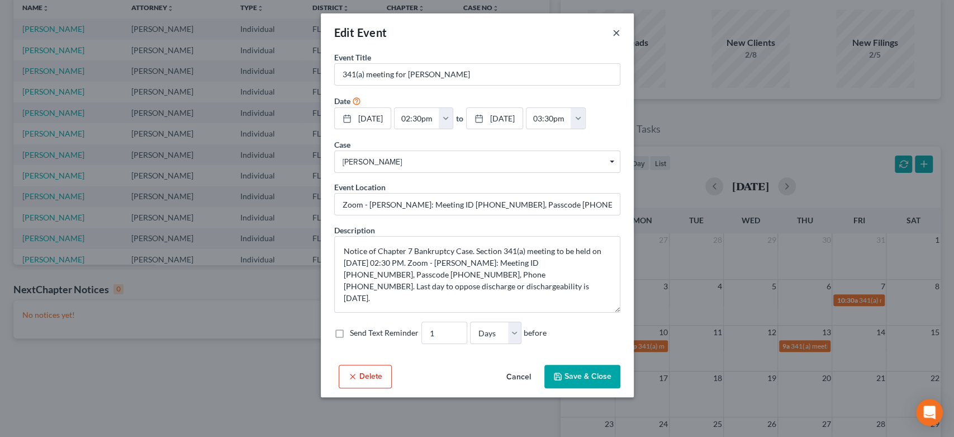
click at [620, 29] on div "Edit Event ×" at bounding box center [477, 32] width 313 height 38
click at [616, 35] on button "×" at bounding box center [617, 32] width 8 height 13
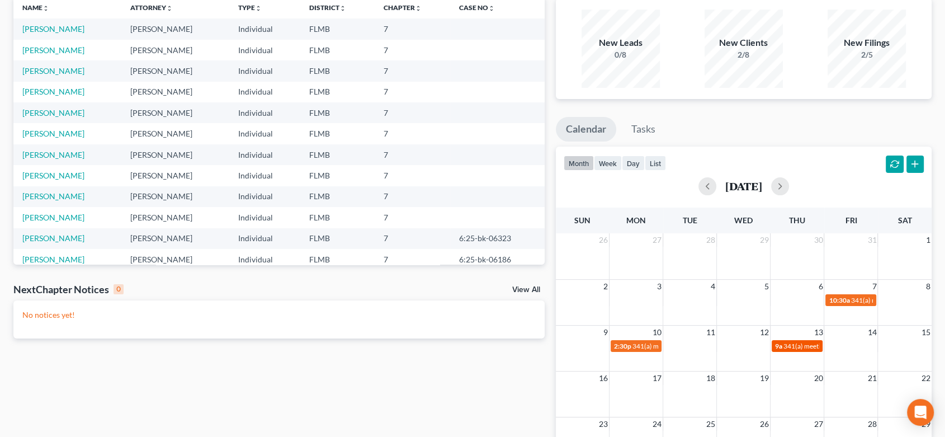
click at [803, 349] on div "9a 341(a) meeting for Joshua Maynard" at bounding box center [797, 346] width 44 height 8
select select "Days"
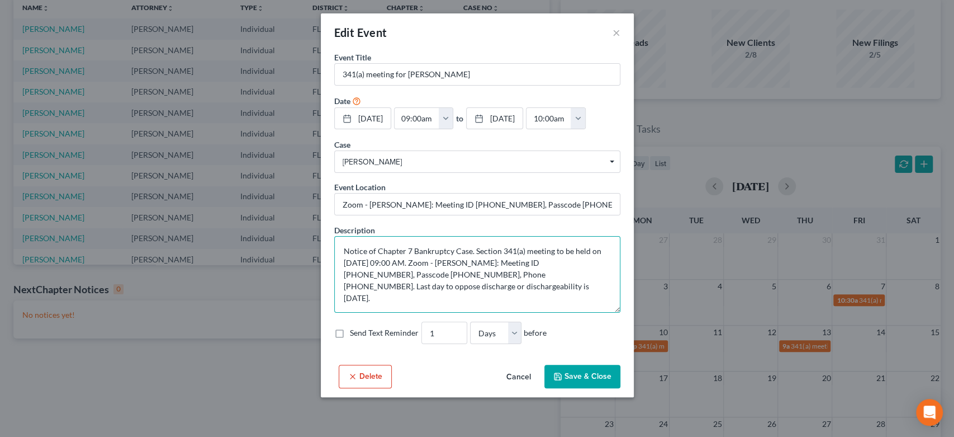
drag, startPoint x: 471, startPoint y: 314, endPoint x: 333, endPoint y: 268, distance: 146.2
click at [333, 268] on div "Event Title * 341(a) meeting for Joshua Maynard Date 11/13/2025 close Date 11/1…" at bounding box center [477, 205] width 313 height 309
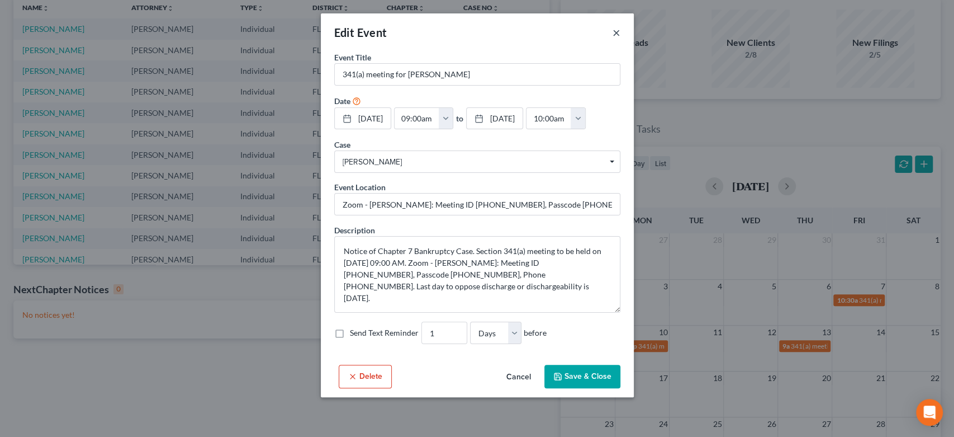
drag, startPoint x: 613, startPoint y: 26, endPoint x: 618, endPoint y: 46, distance: 20.7
click at [613, 26] on button "×" at bounding box center [617, 32] width 8 height 13
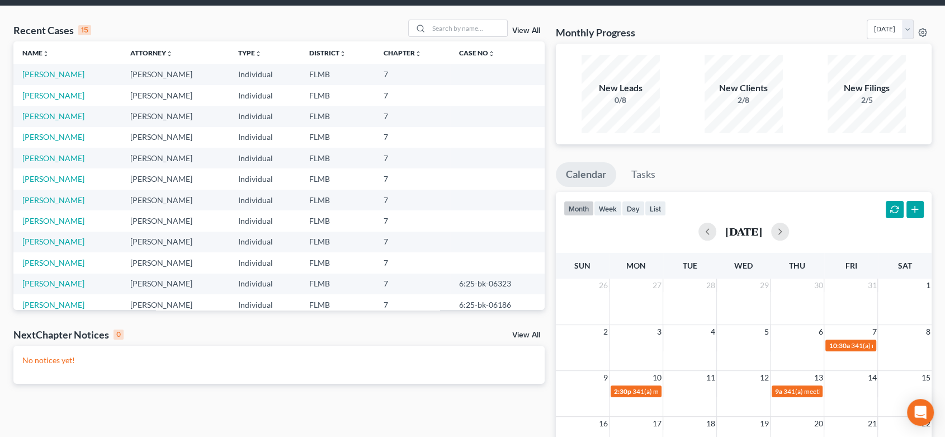
scroll to position [0, 0]
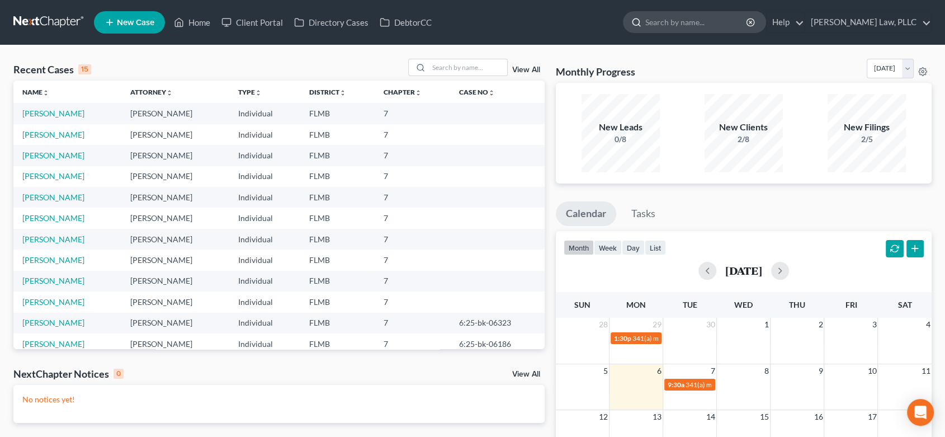
click at [683, 26] on input "search" at bounding box center [696, 22] width 102 height 21
type input "[PERSON_NAME]"
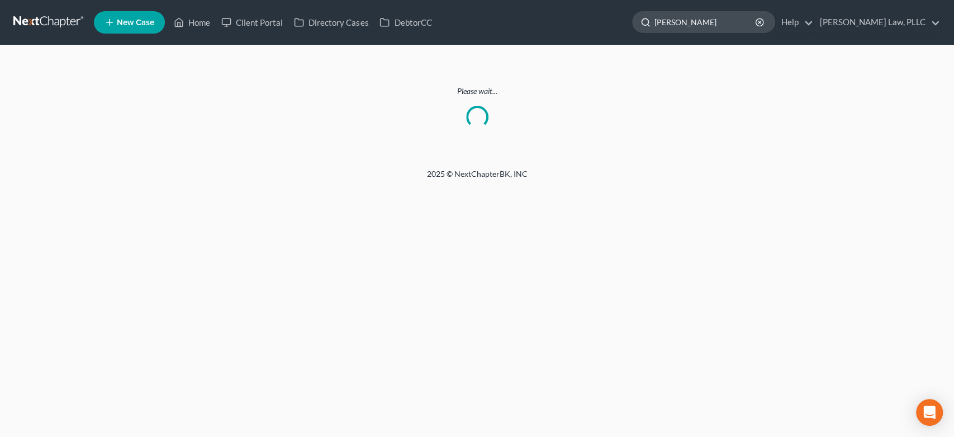
click at [711, 22] on input "[PERSON_NAME]" at bounding box center [706, 22] width 102 height 21
type input "j"
type input "elia"
click at [591, 323] on div "Home New Case Client Portal Directory Cases DebtorCC [PERSON_NAME] Law, PLLC [E…" at bounding box center [477, 218] width 954 height 437
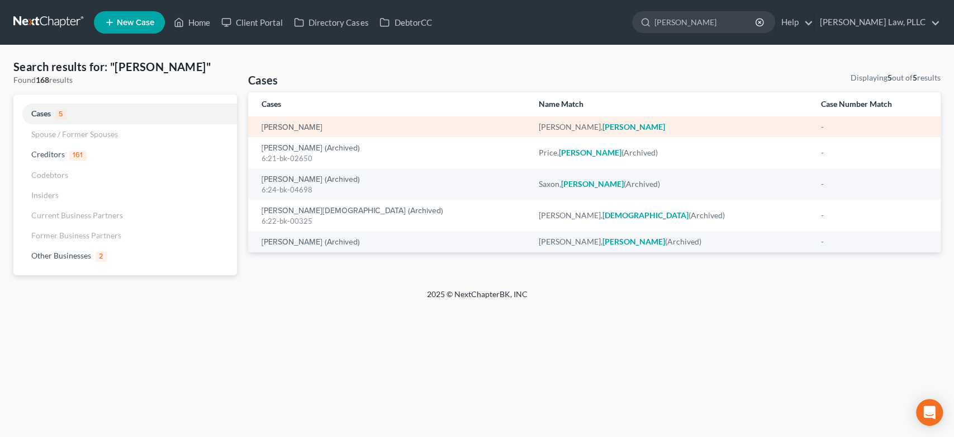
click at [271, 121] on div "[PERSON_NAME]" at bounding box center [391, 126] width 259 height 11
click at [283, 127] on link "[PERSON_NAME]" at bounding box center [292, 128] width 61 height 8
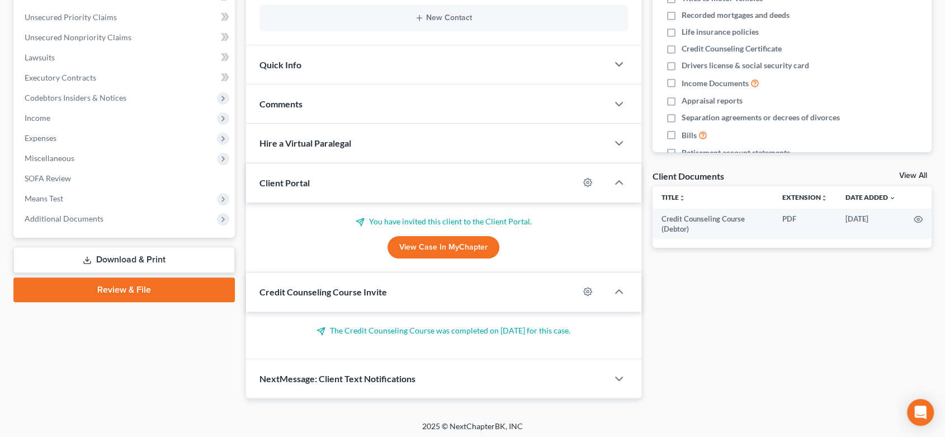
scroll to position [252, 0]
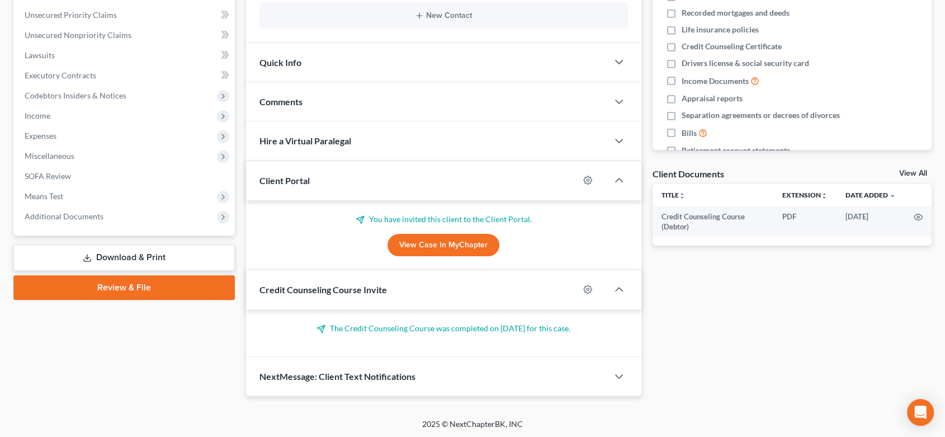
drag, startPoint x: 501, startPoint y: 330, endPoint x: 532, endPoint y: 334, distance: 31.1
click at [502, 330] on p "The Credit Counseling Course was completed on 11/05/2024 for this case." at bounding box center [443, 328] width 368 height 11
click at [619, 290] on icon "button" at bounding box center [618, 288] width 13 height 13
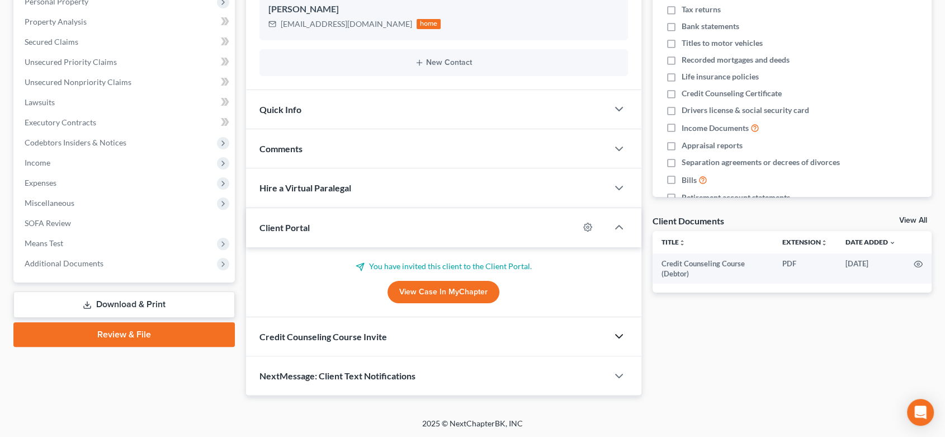
click at [622, 339] on icon "button" at bounding box center [618, 335] width 13 height 13
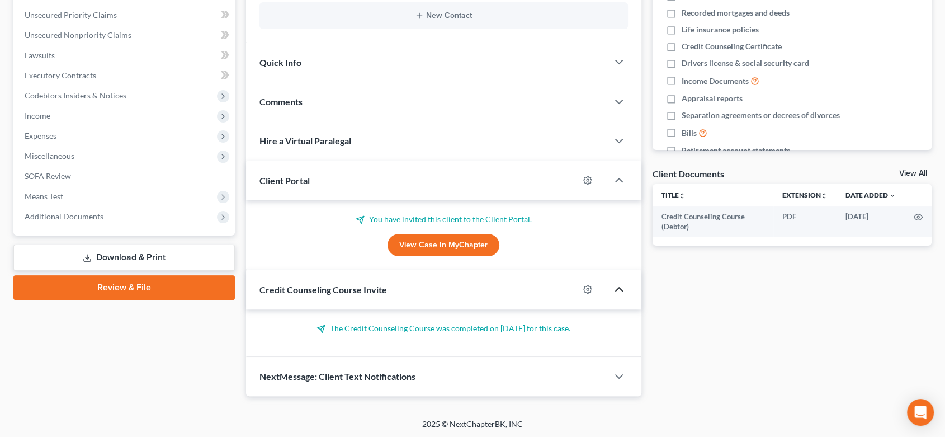
click at [313, 292] on span "Credit Counseling Course Invite" at bounding box center [322, 289] width 127 height 11
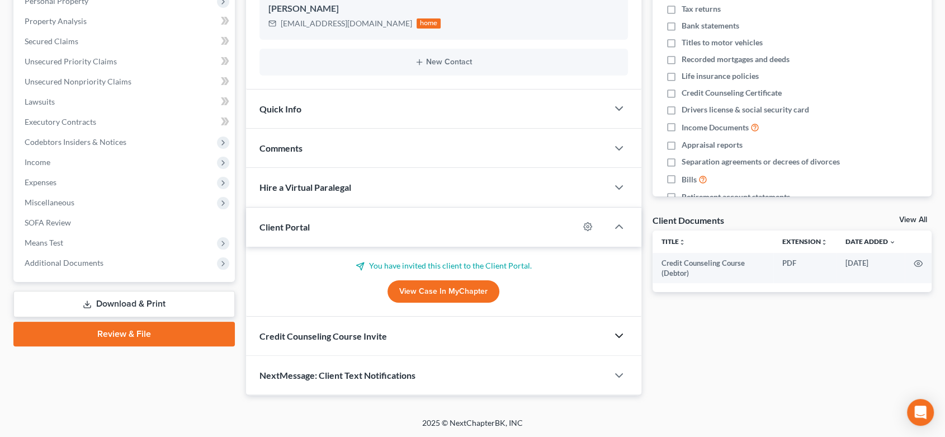
scroll to position [205, 0]
click at [622, 334] on polyline "button" at bounding box center [619, 335] width 7 height 3
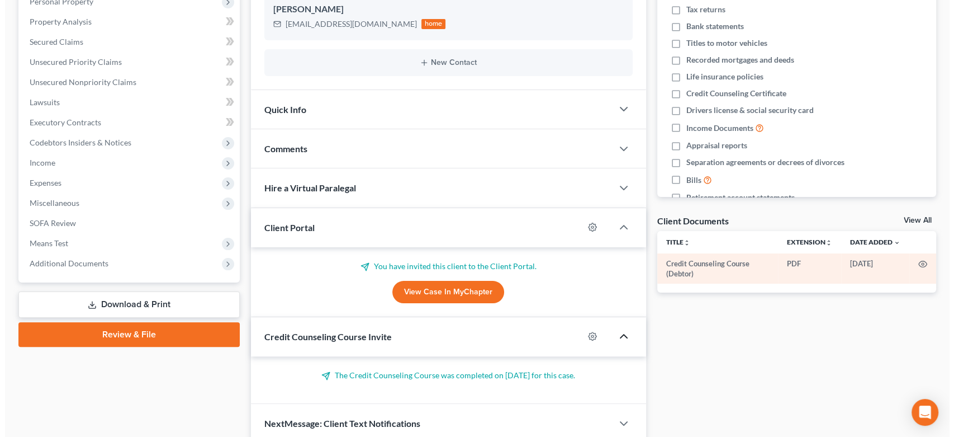
scroll to position [252, 0]
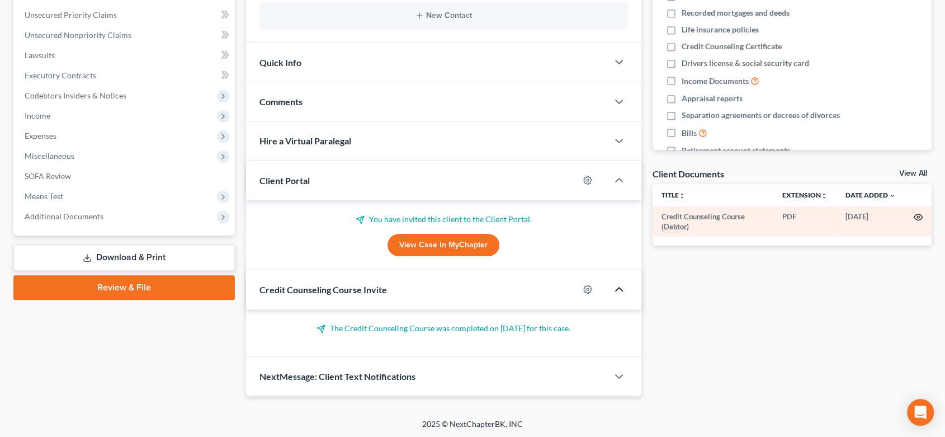
click at [916, 219] on icon "button" at bounding box center [918, 216] width 9 height 9
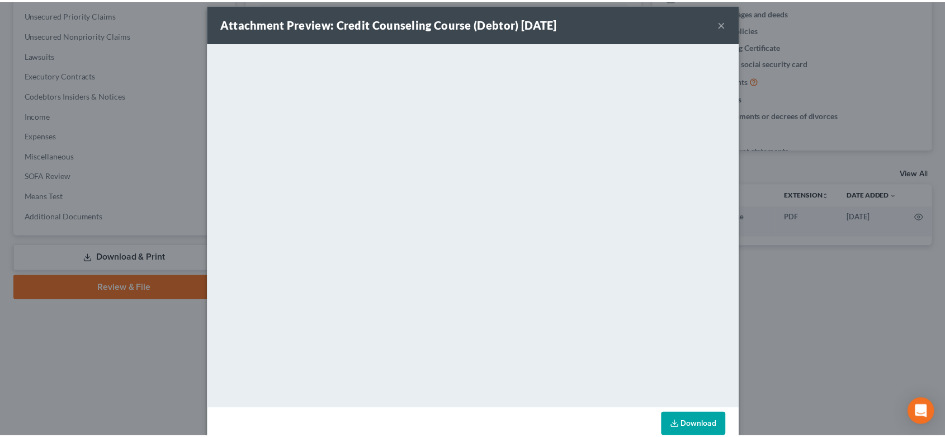
scroll to position [0, 0]
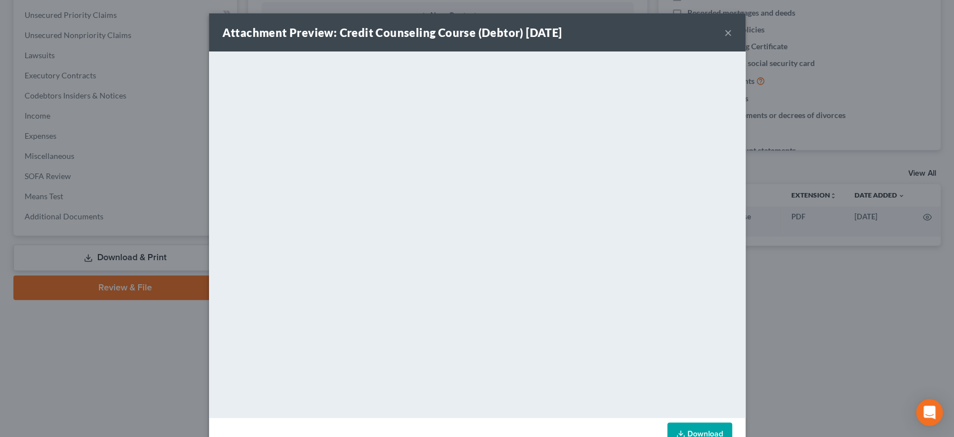
click at [725, 31] on button "×" at bounding box center [729, 32] width 8 height 13
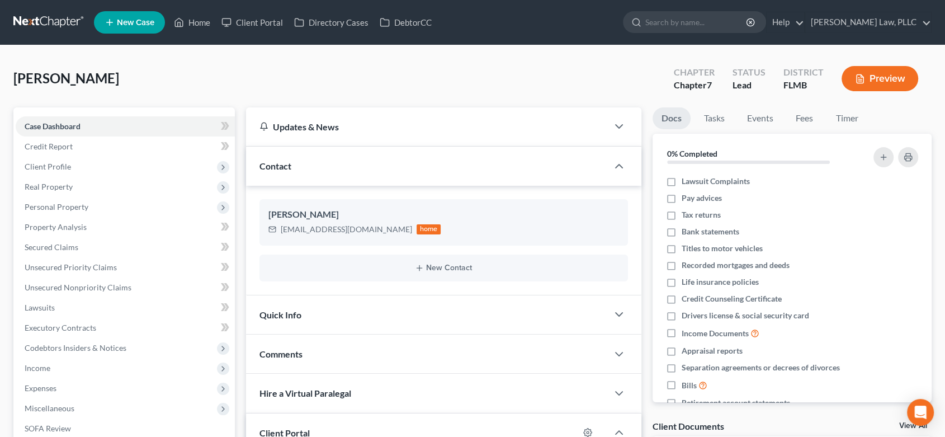
drag, startPoint x: 46, startPoint y: 22, endPoint x: 53, endPoint y: 29, distance: 9.5
click at [48, 22] on link at bounding box center [49, 22] width 72 height 20
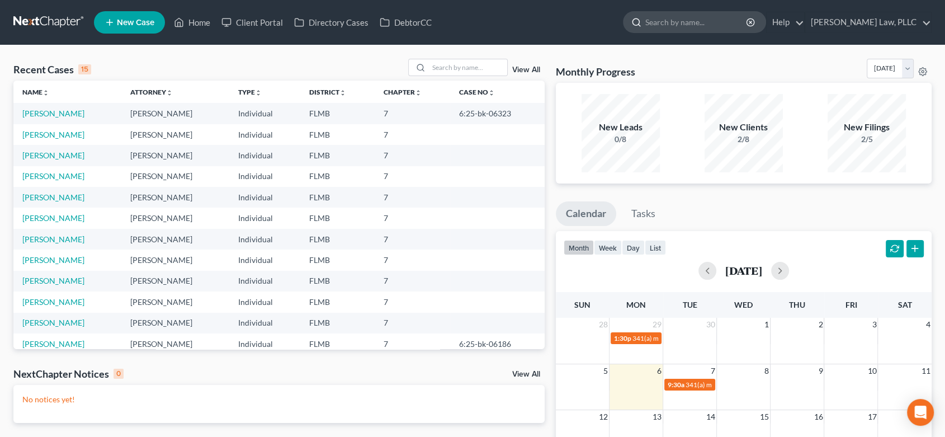
click at [695, 22] on input "search" at bounding box center [696, 22] width 102 height 21
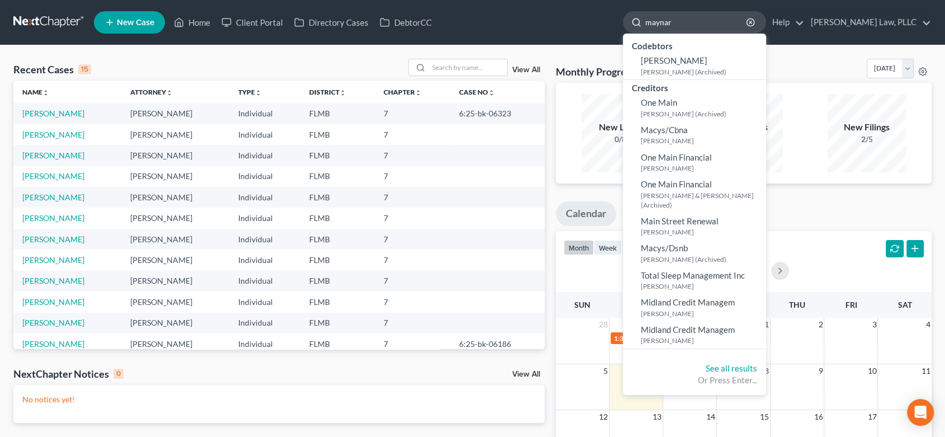
type input "[PERSON_NAME]"
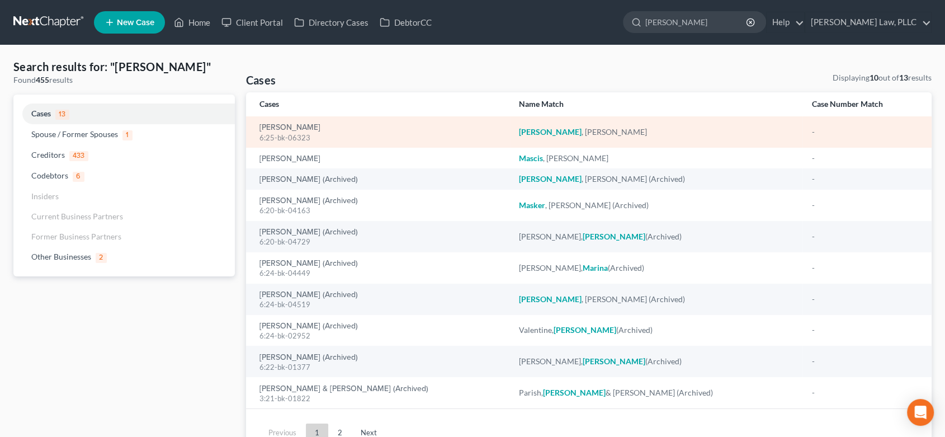
click at [320, 130] on div "[PERSON_NAME][DEMOGRAPHIC_DATA]:25-bk-06323" at bounding box center [380, 132] width 242 height 22
drag, startPoint x: 287, startPoint y: 129, endPoint x: 300, endPoint y: 135, distance: 14.3
click at [287, 131] on link "[PERSON_NAME]" at bounding box center [289, 128] width 61 height 8
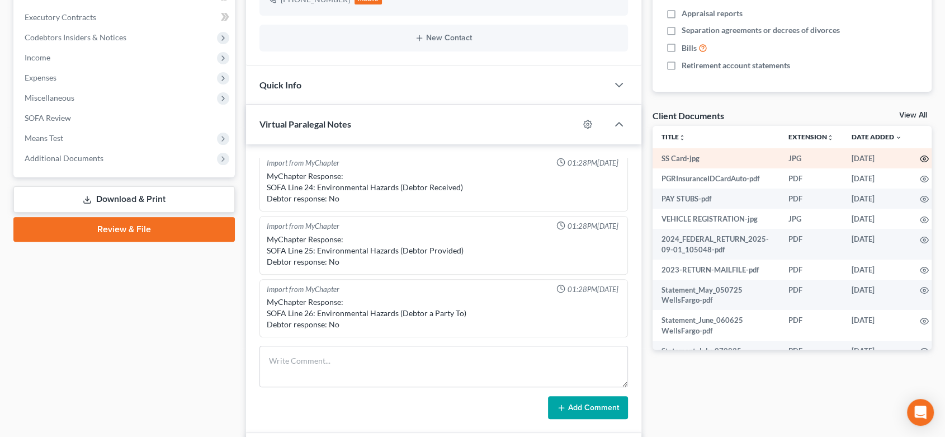
click at [920, 157] on icon "button" at bounding box center [924, 158] width 9 height 9
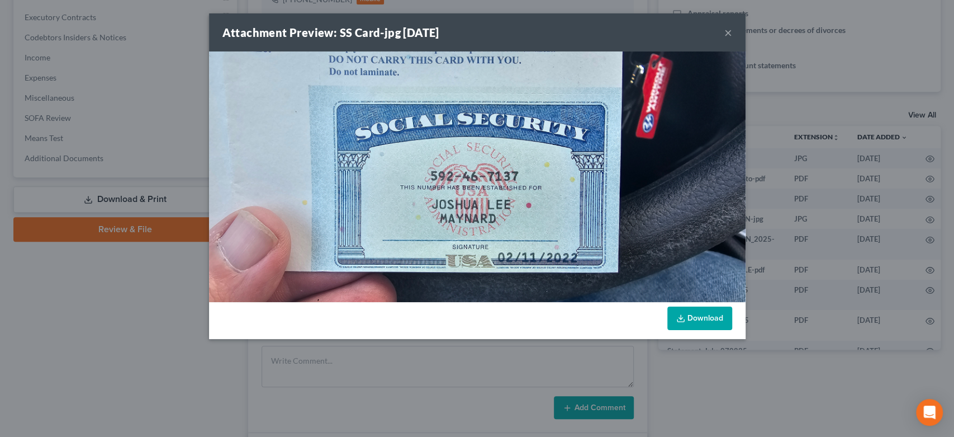
click at [725, 29] on button "×" at bounding box center [729, 32] width 8 height 13
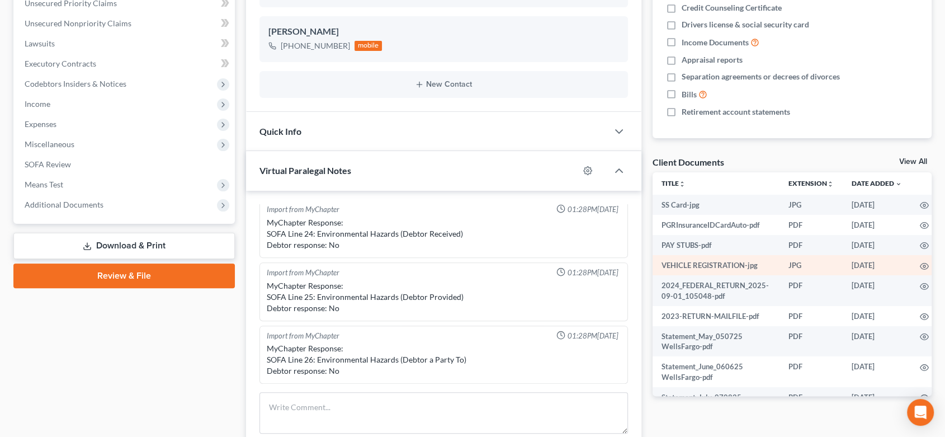
scroll to position [310, 0]
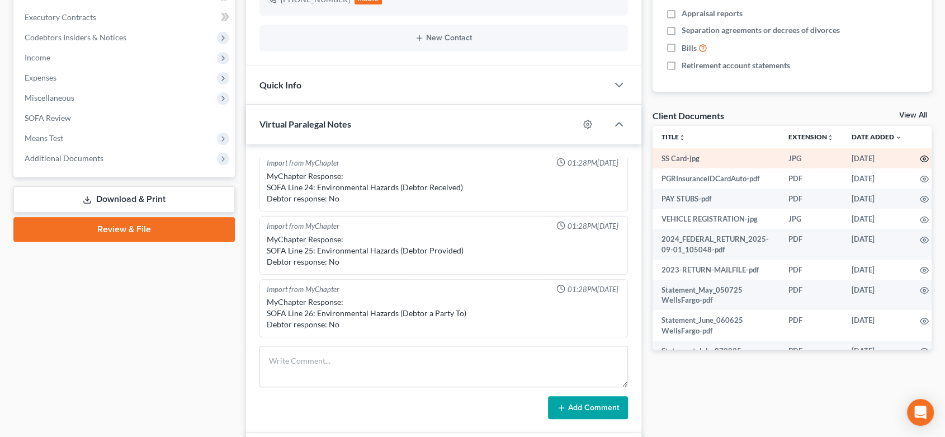
click at [920, 157] on icon "button" at bounding box center [924, 158] width 9 height 9
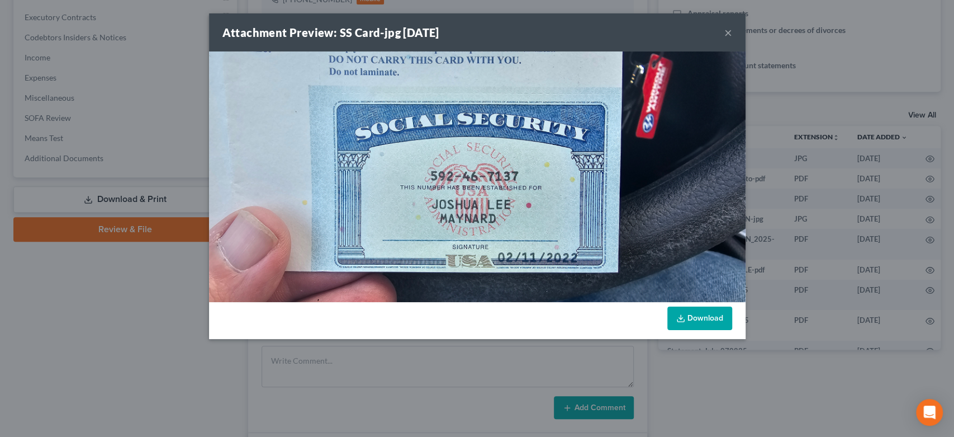
click at [688, 315] on link "Download" at bounding box center [700, 317] width 65 height 23
click at [729, 27] on button "×" at bounding box center [729, 32] width 8 height 13
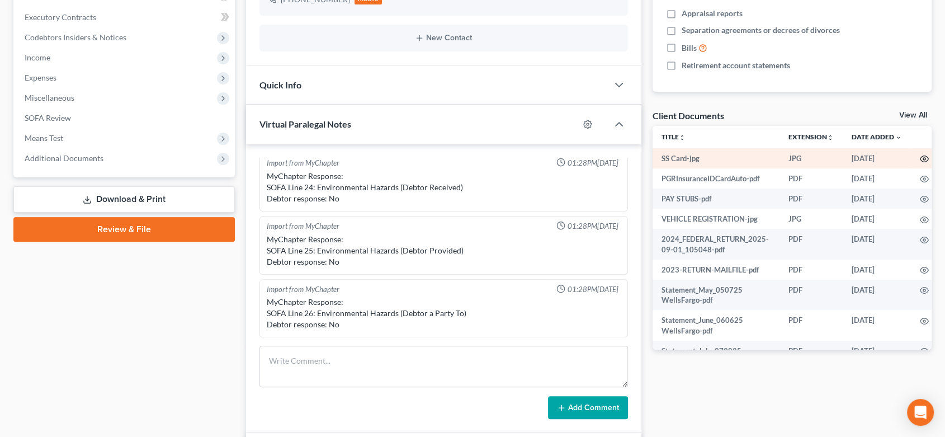
click at [920, 159] on icon "button" at bounding box center [924, 158] width 9 height 9
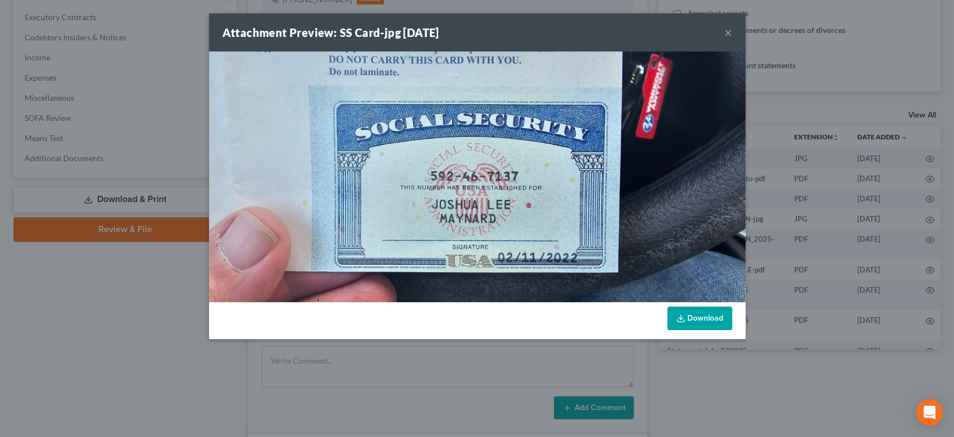
drag, startPoint x: 731, startPoint y: 35, endPoint x: 724, endPoint y: 32, distance: 7.8
click at [728, 35] on button "×" at bounding box center [729, 32] width 8 height 13
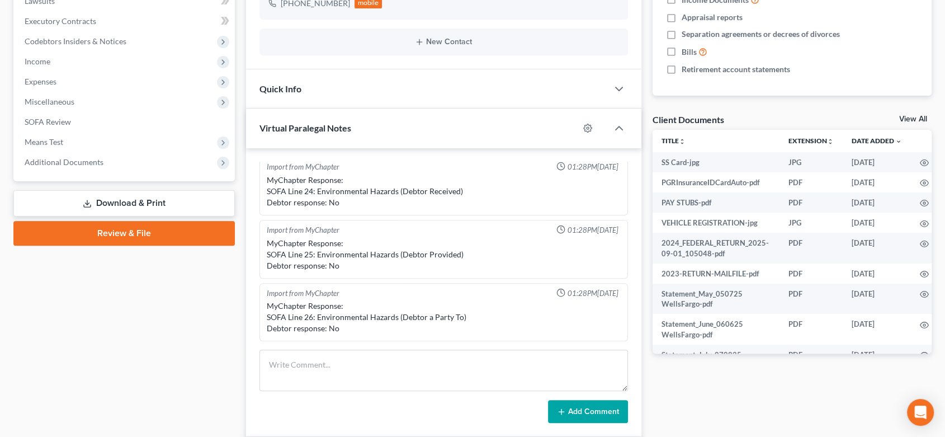
scroll to position [0, 0]
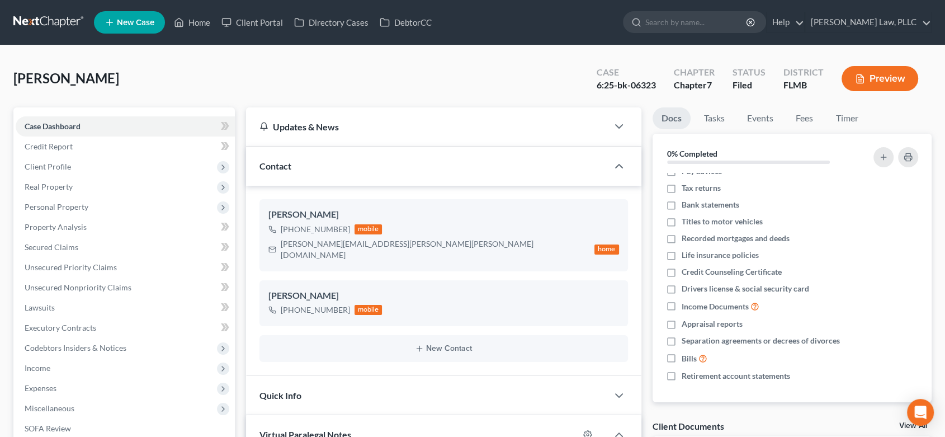
click at [50, 19] on link at bounding box center [49, 22] width 72 height 20
